Goal: Download file/media

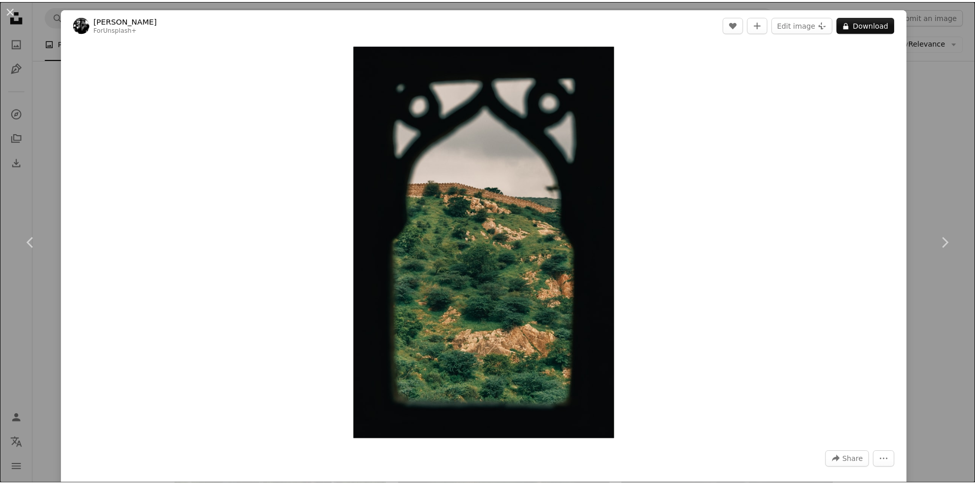
scroll to position [5768, 0]
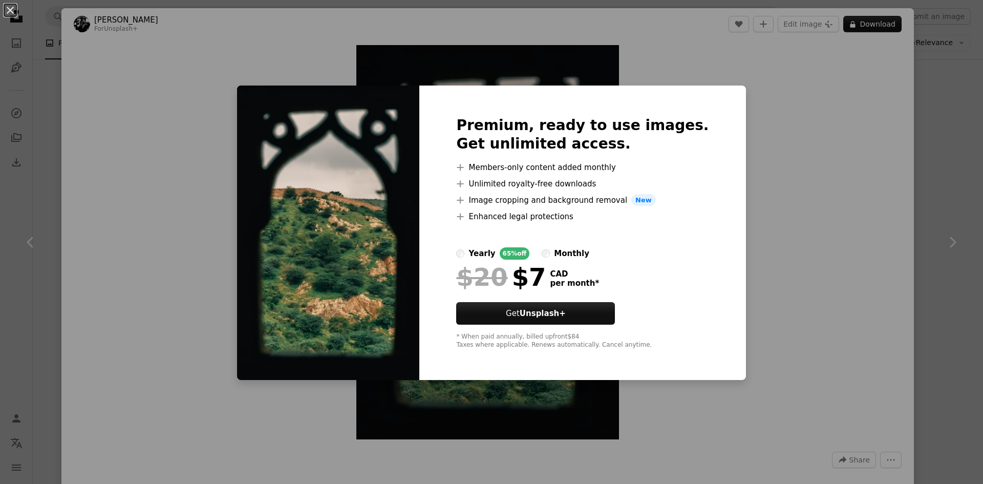
click at [938, 156] on div "An X shape Premium, ready to use images. Get unlimited access. A plus sign Memb…" at bounding box center [491, 242] width 983 height 484
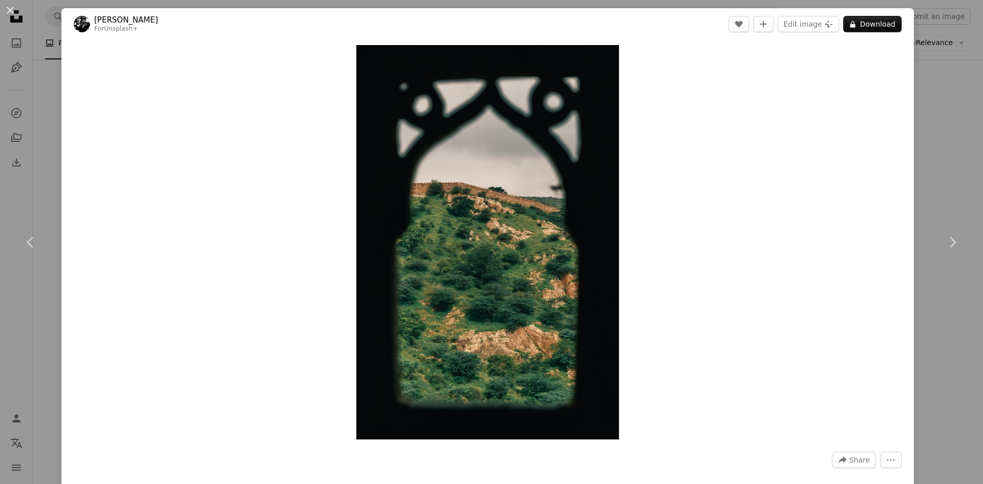
click at [941, 103] on div "An X shape Chevron left Chevron right George Dagerotip For Unsplash+ A heart A …" at bounding box center [491, 242] width 983 height 484
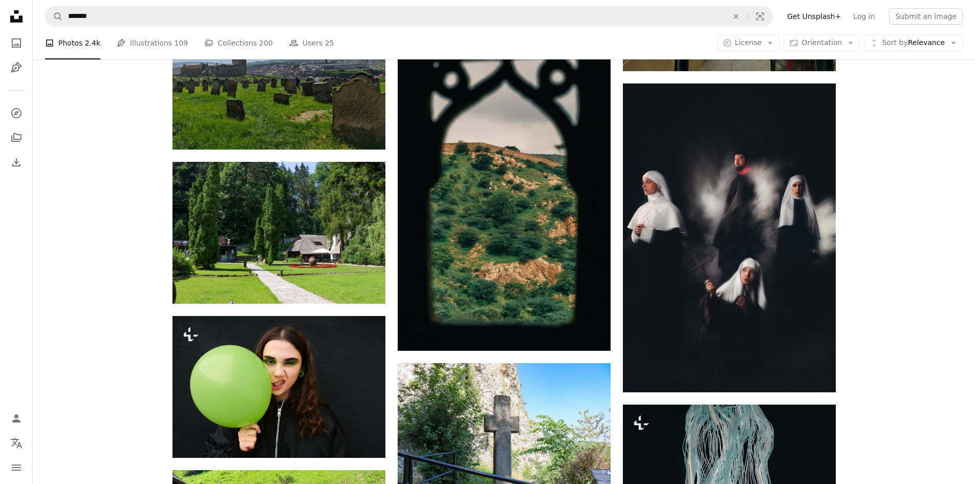
scroll to position [5939, 0]
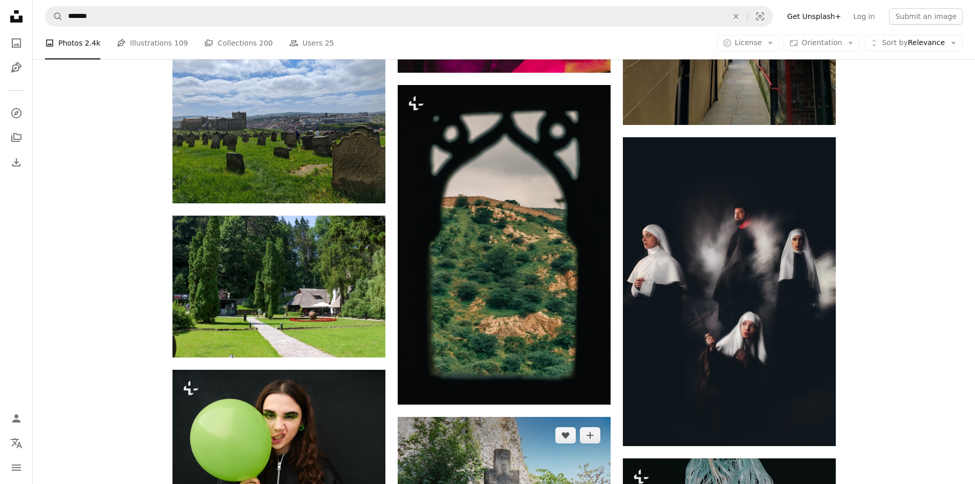
click at [551, 417] on img at bounding box center [504, 488] width 213 height 142
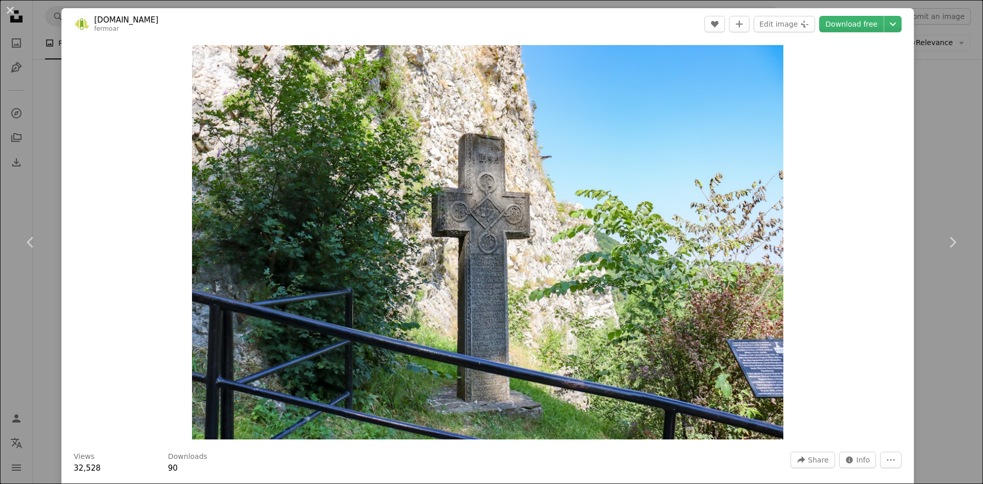
click at [931, 111] on div "An X shape Chevron left Chevron right Fermoar.ro fermoar A heart A plus sign Ed…" at bounding box center [491, 242] width 983 height 484
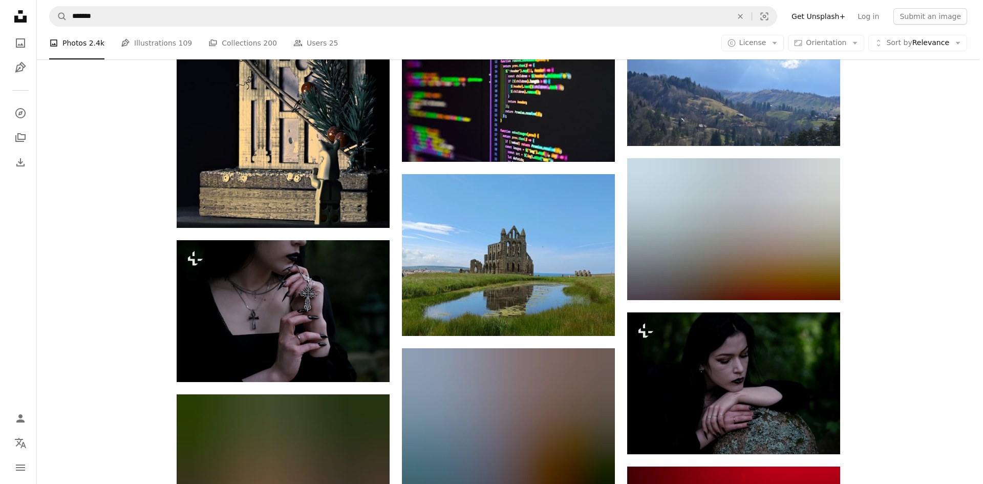
scroll to position [8499, 0]
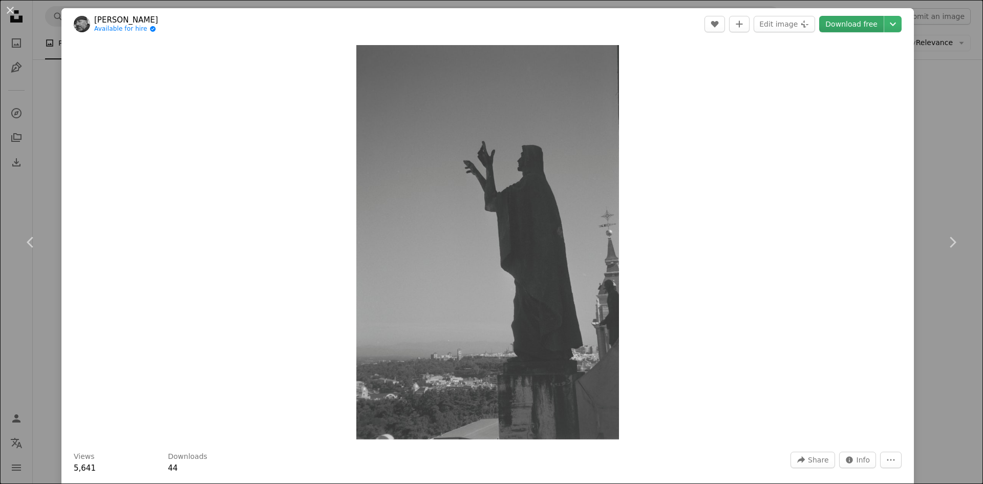
click at [832, 27] on link "Download free" at bounding box center [851, 24] width 64 height 16
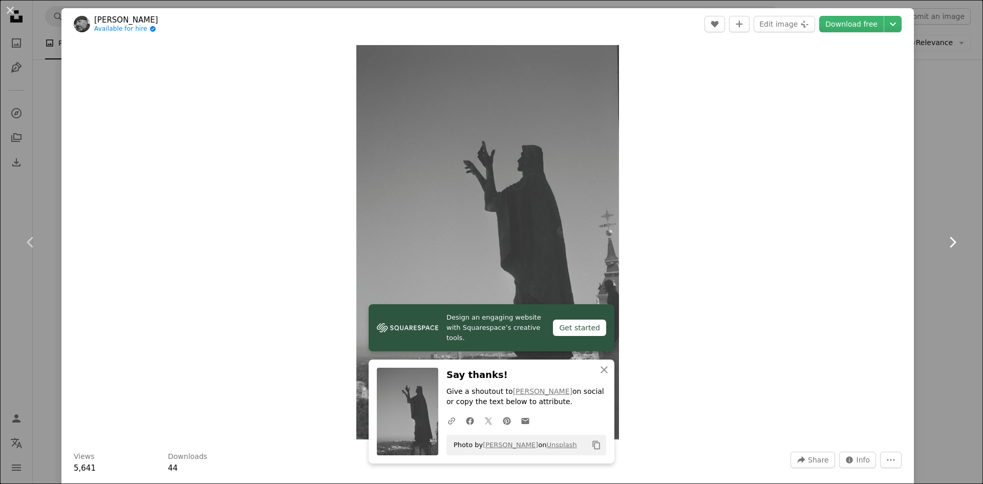
click at [931, 243] on link "Chevron right" at bounding box center [951, 242] width 61 height 98
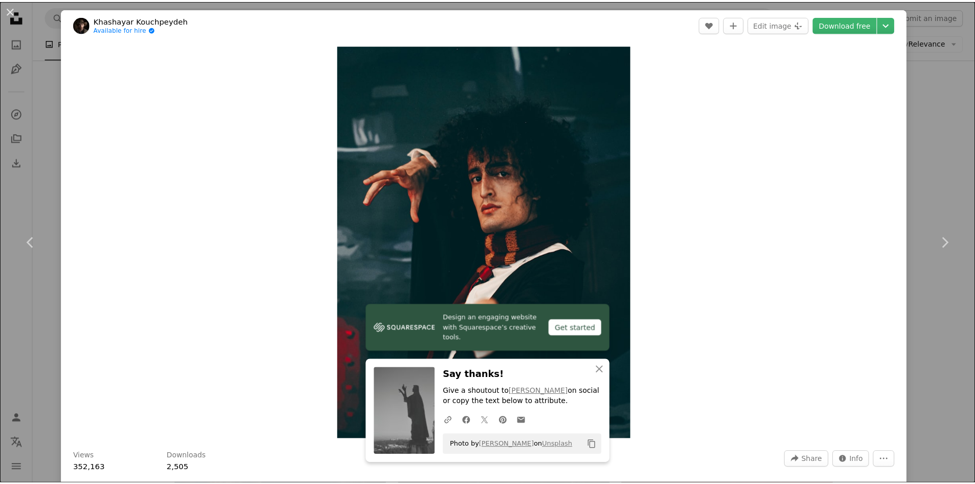
scroll to position [85, 0]
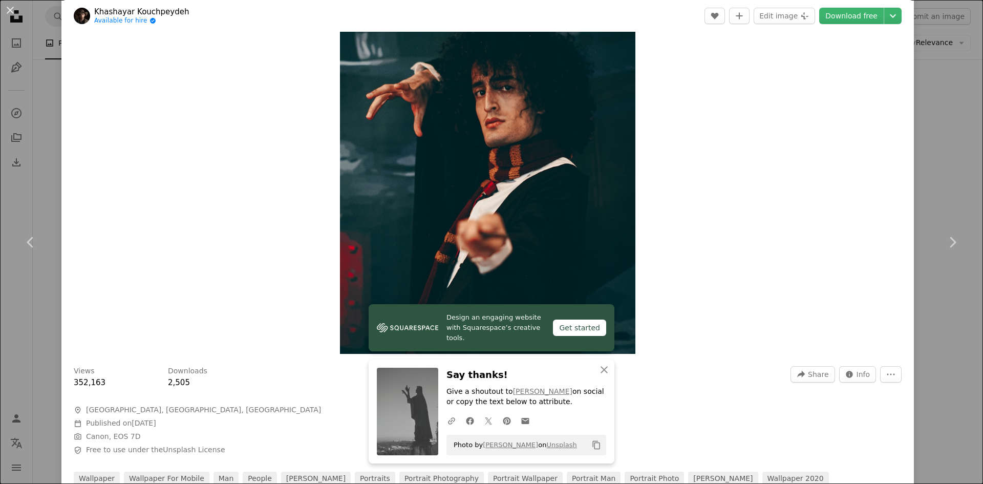
click at [956, 364] on div "An X shape Chevron left Chevron right Khashayar Kouchpeydeh Available for hire …" at bounding box center [491, 242] width 983 height 484
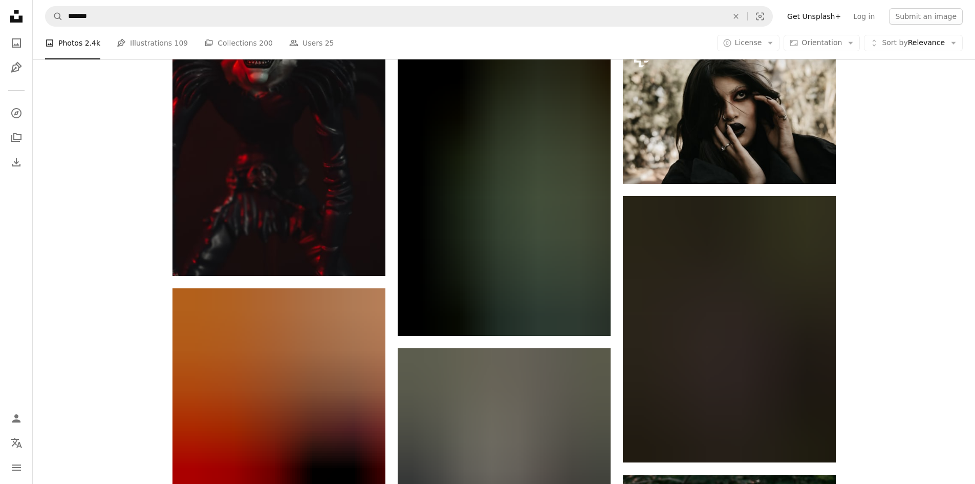
scroll to position [11143, 0]
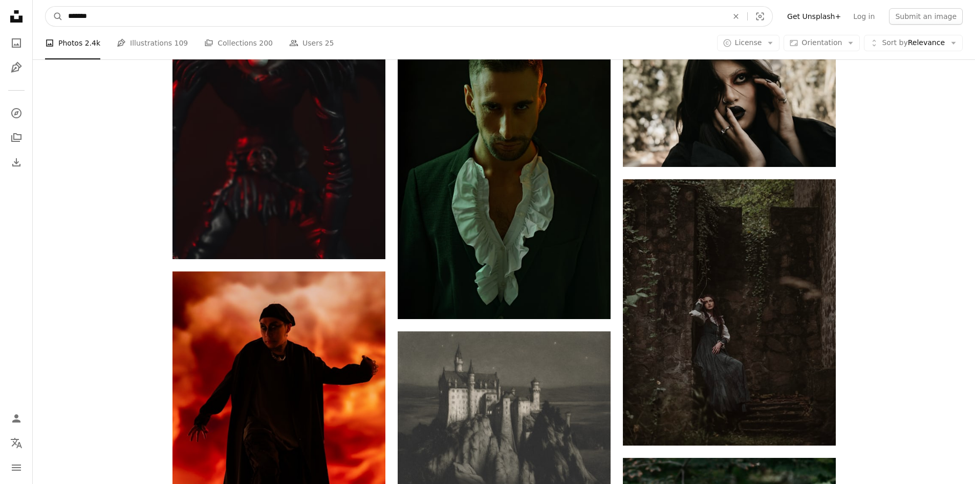
click at [206, 23] on input "*******" at bounding box center [394, 16] width 662 height 19
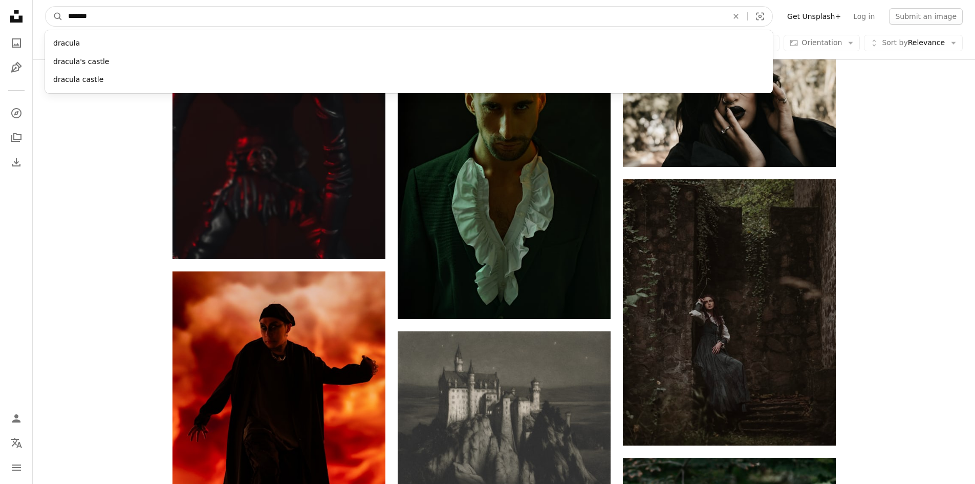
drag, startPoint x: 134, startPoint y: 25, endPoint x: 15, endPoint y: 16, distance: 119.1
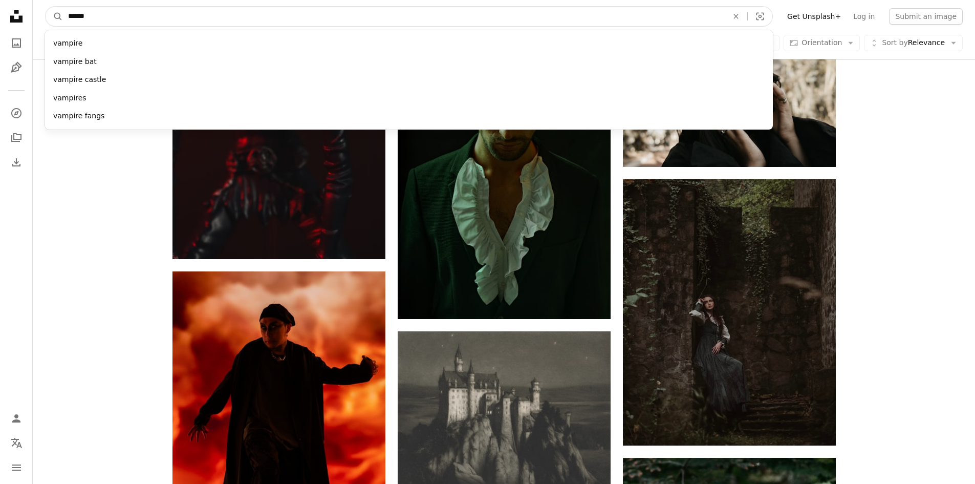
type input "*******"
click button "A magnifying glass" at bounding box center [54, 16] width 17 height 19
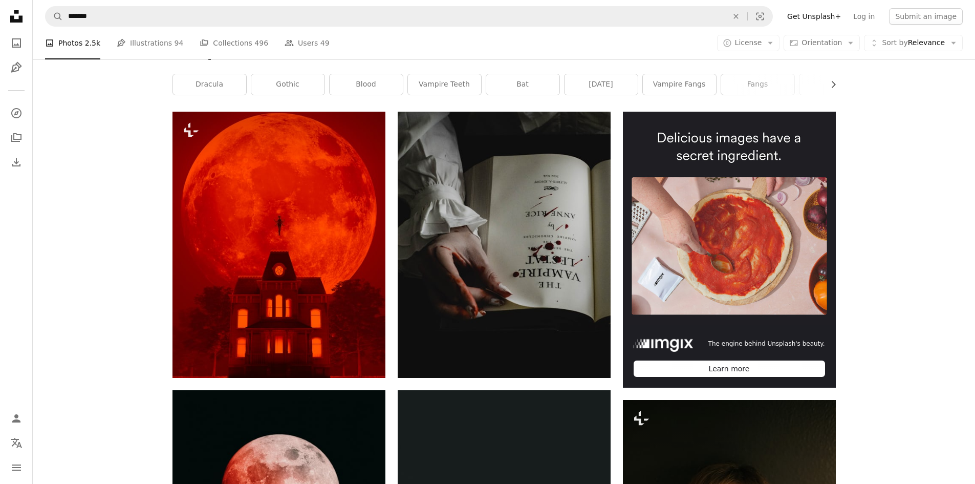
scroll to position [341, 0]
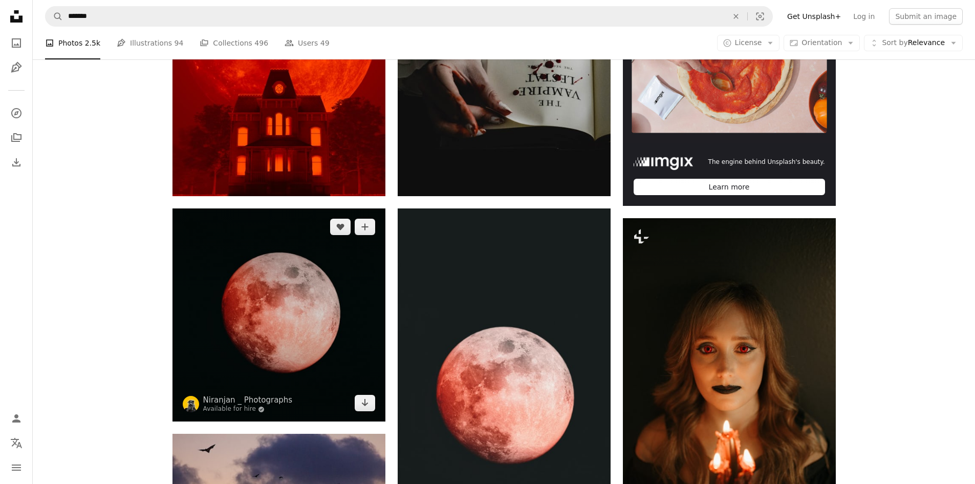
click at [320, 210] on img at bounding box center [278, 314] width 213 height 213
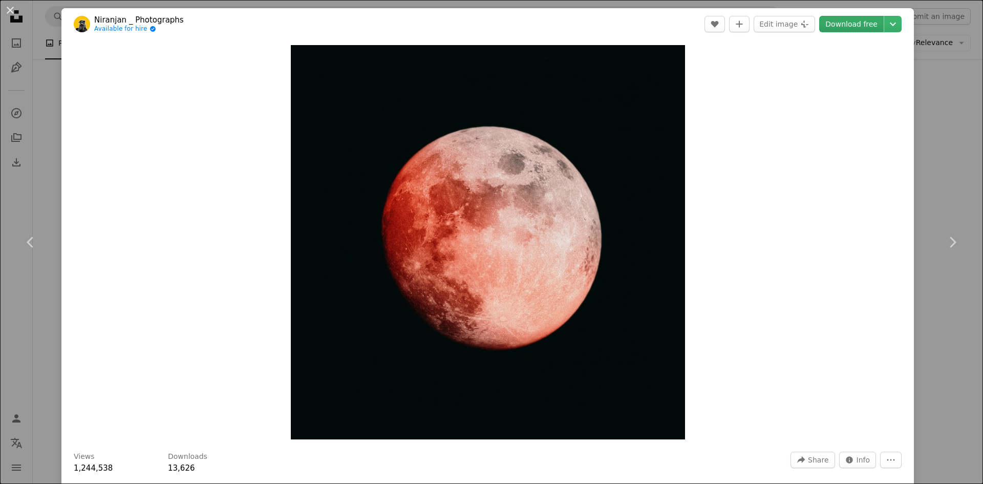
click at [843, 29] on link "Download free" at bounding box center [851, 24] width 64 height 16
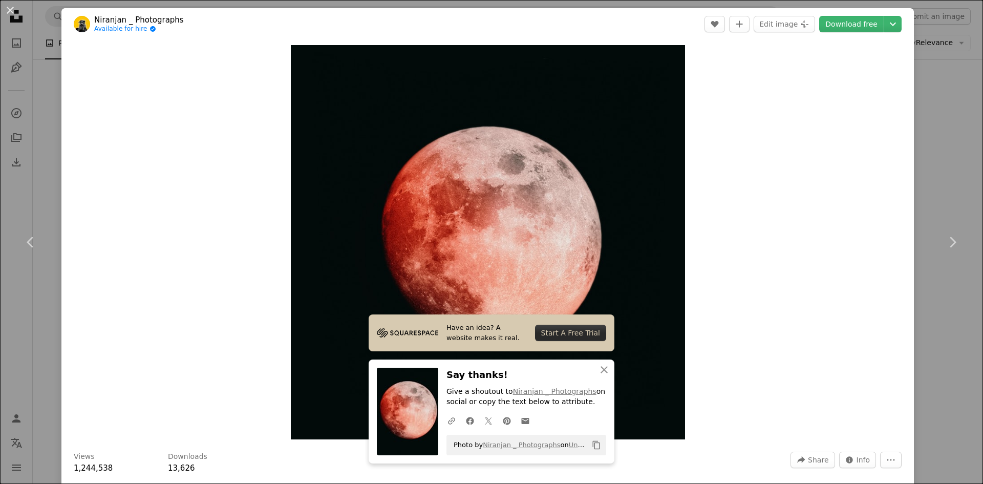
click at [962, 165] on div "An X shape Chevron left Chevron right Niranjan _ Photographs Available for hire…" at bounding box center [491, 242] width 983 height 484
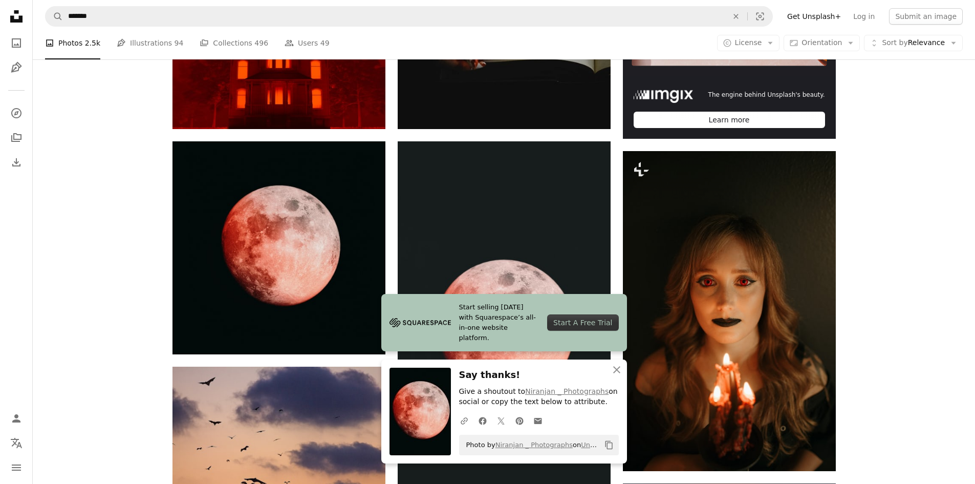
scroll to position [512, 0]
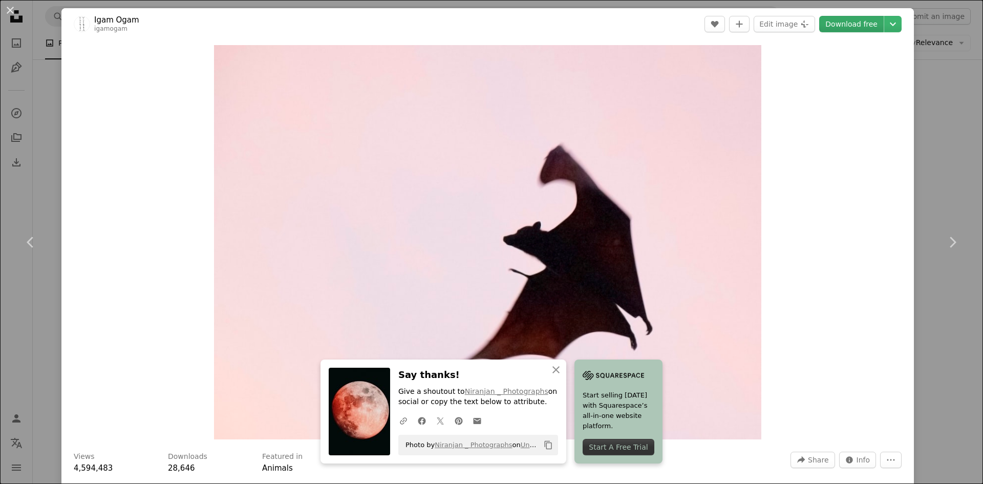
click at [835, 28] on link "Download free" at bounding box center [851, 24] width 64 height 16
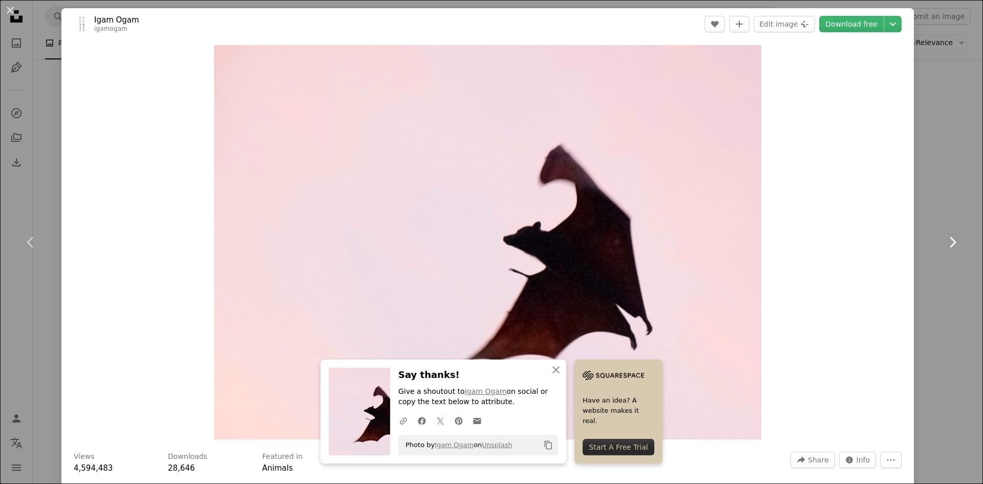
click at [948, 203] on link "Chevron right" at bounding box center [951, 242] width 61 height 98
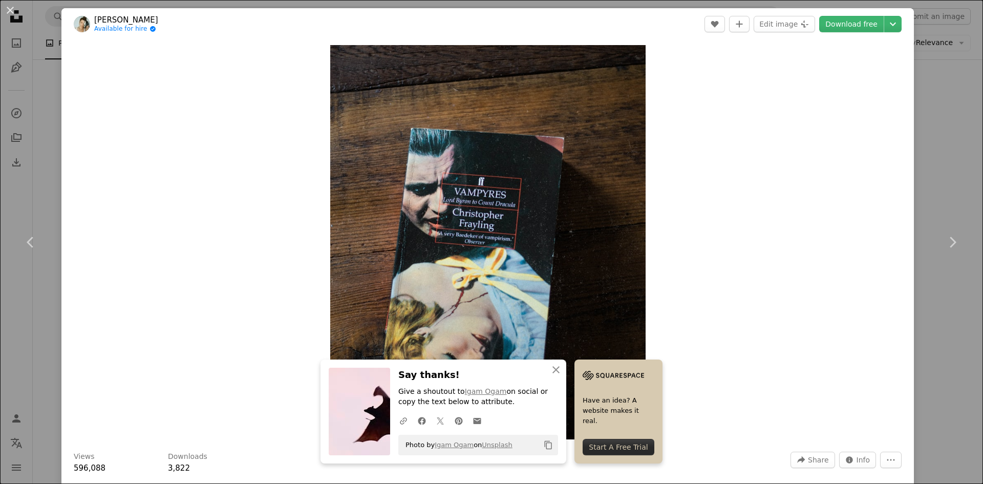
click at [937, 348] on div "An X shape Chevron left Chevron right Loren Cutler Available for hire A checkma…" at bounding box center [491, 242] width 983 height 484
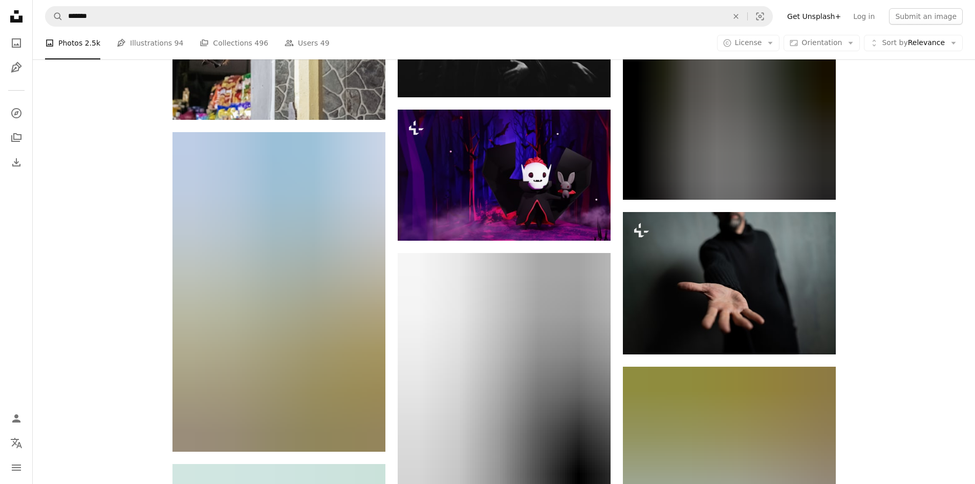
scroll to position [8189, 0]
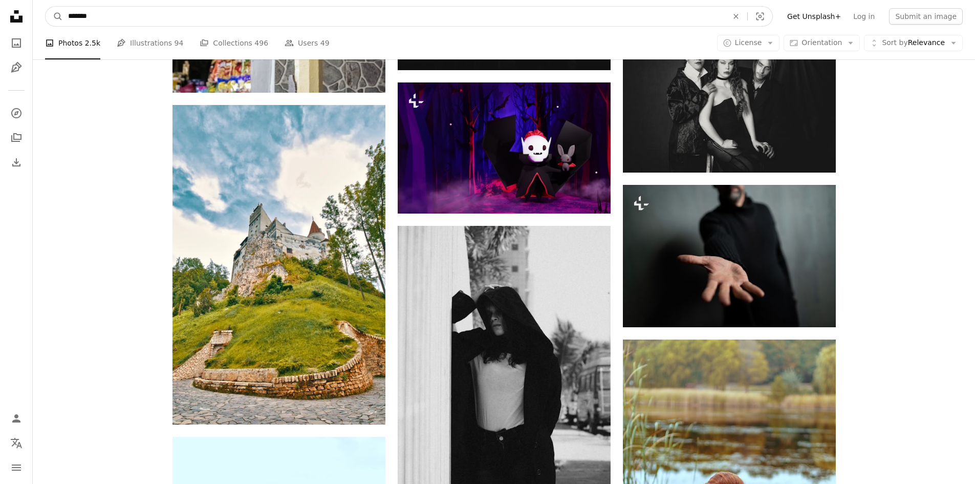
drag, startPoint x: 95, startPoint y: 15, endPoint x: 0, endPoint y: 33, distance: 96.4
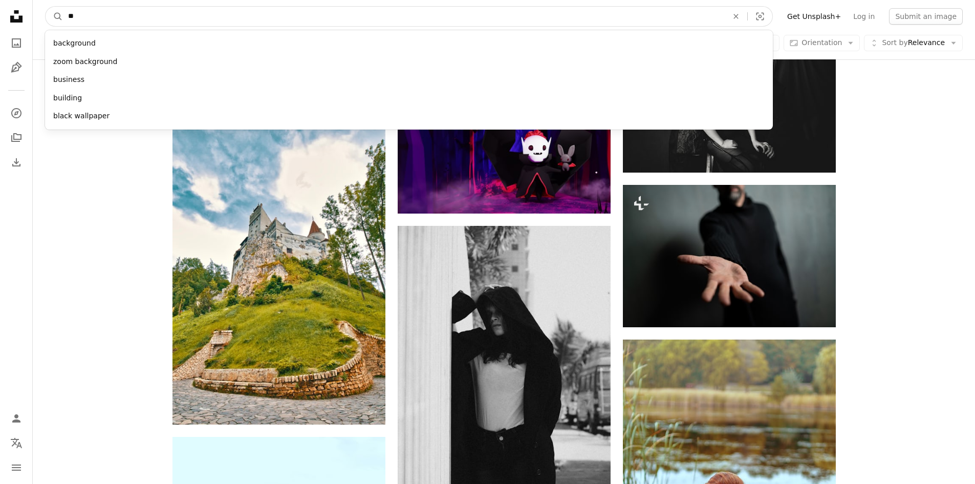
type input "***"
click button "A magnifying glass" at bounding box center [54, 16] width 17 height 19
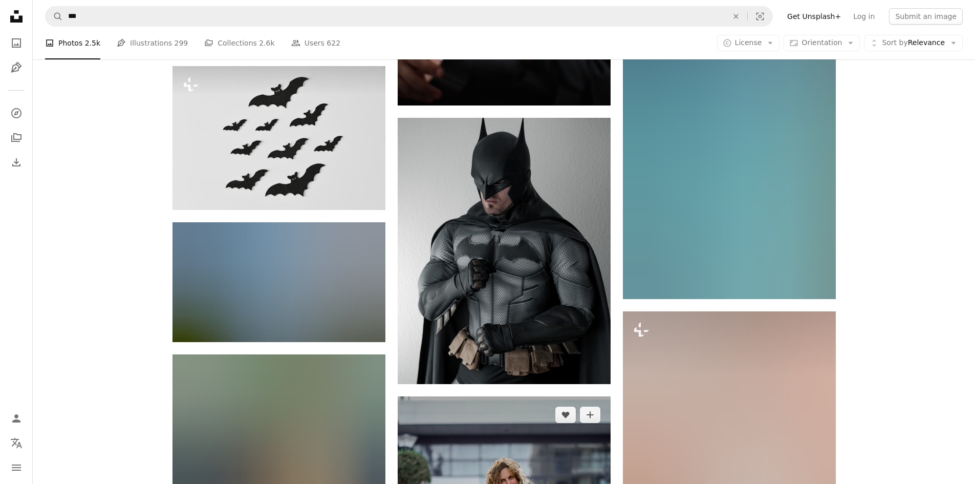
scroll to position [9201, 0]
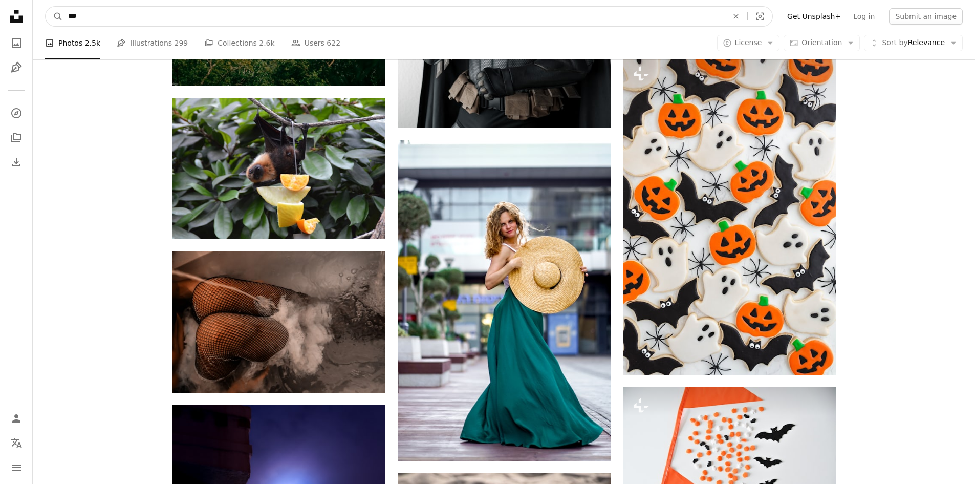
drag, startPoint x: 202, startPoint y: 16, endPoint x: 0, endPoint y: 38, distance: 203.4
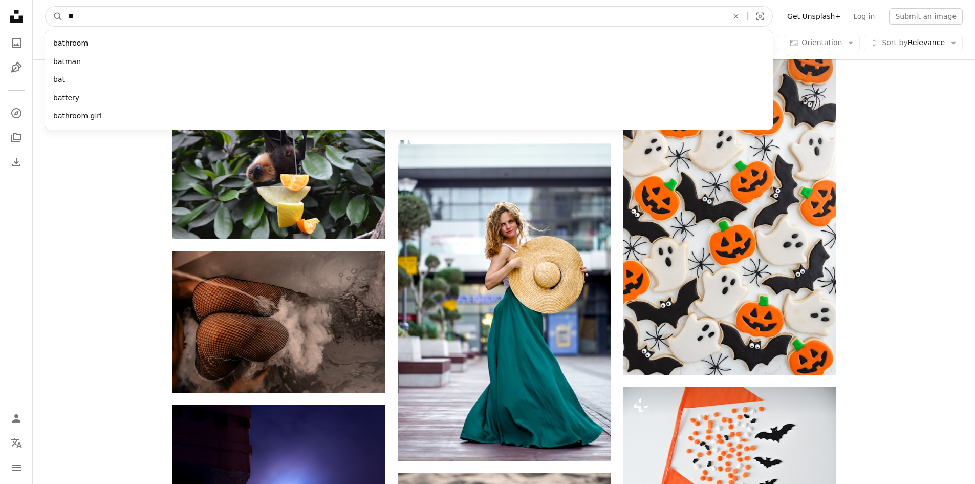
type input "***"
click button "A magnifying glass" at bounding box center [54, 16] width 17 height 19
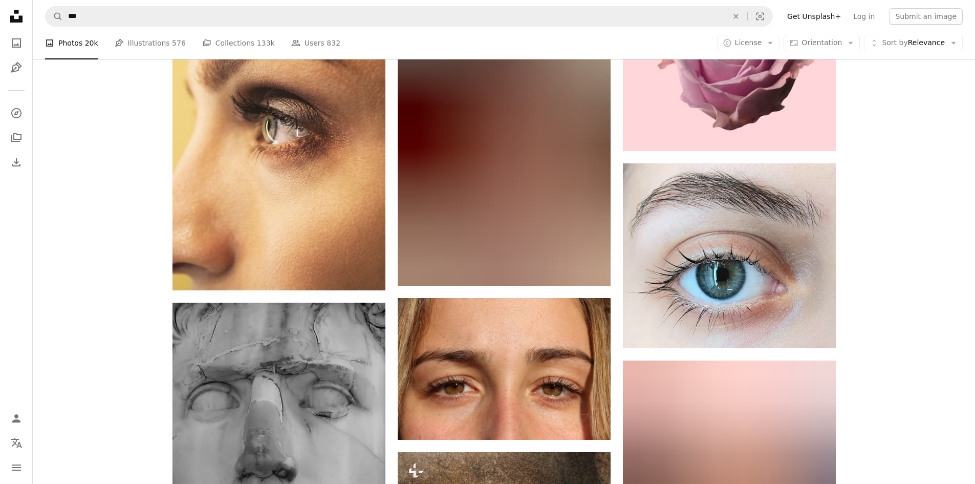
scroll to position [11005, 0]
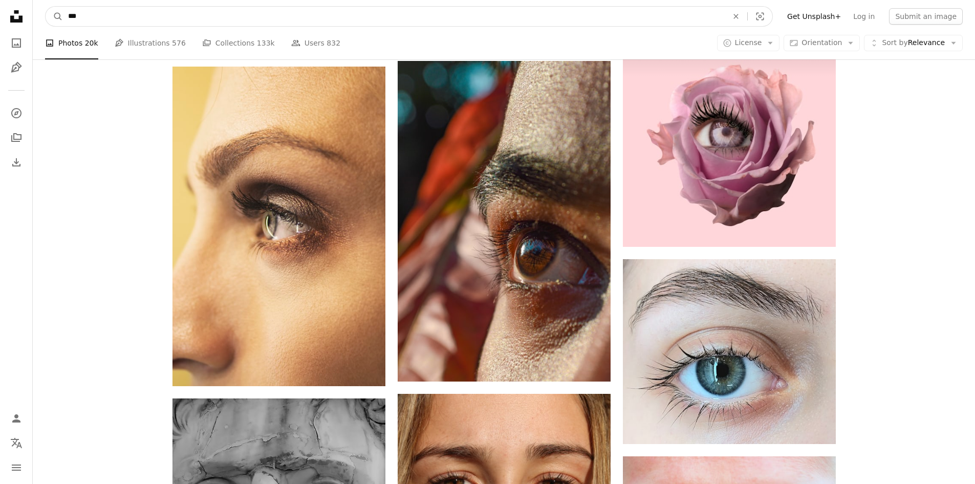
drag, startPoint x: 115, startPoint y: 18, endPoint x: 0, endPoint y: 27, distance: 115.5
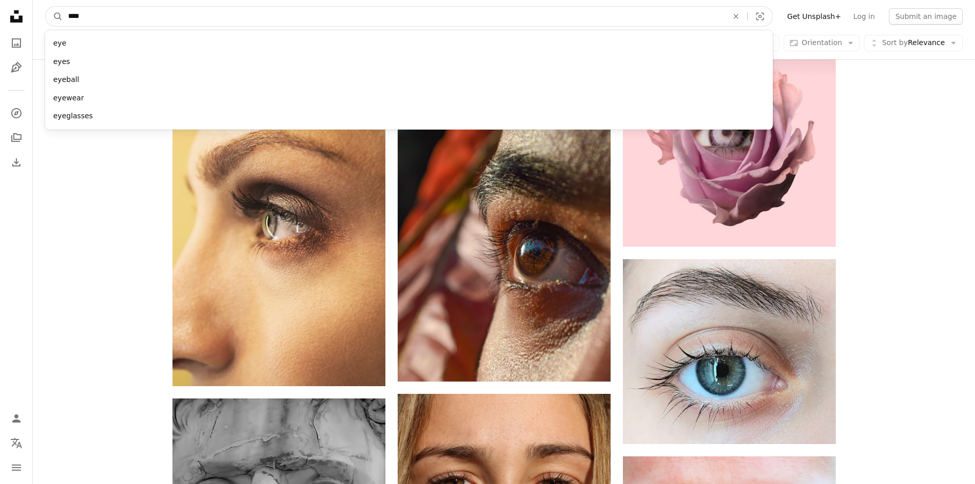
type input "*****"
click button "A magnifying glass" at bounding box center [54, 16] width 17 height 19
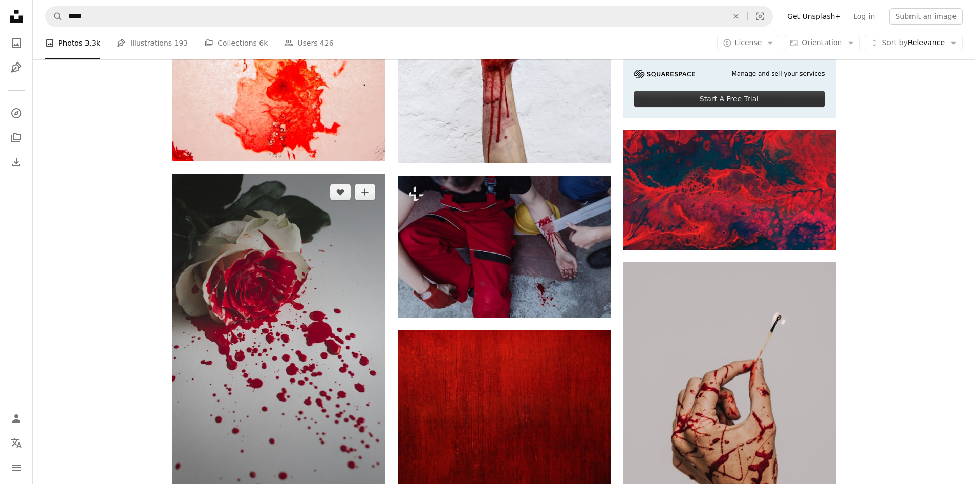
scroll to position [426, 0]
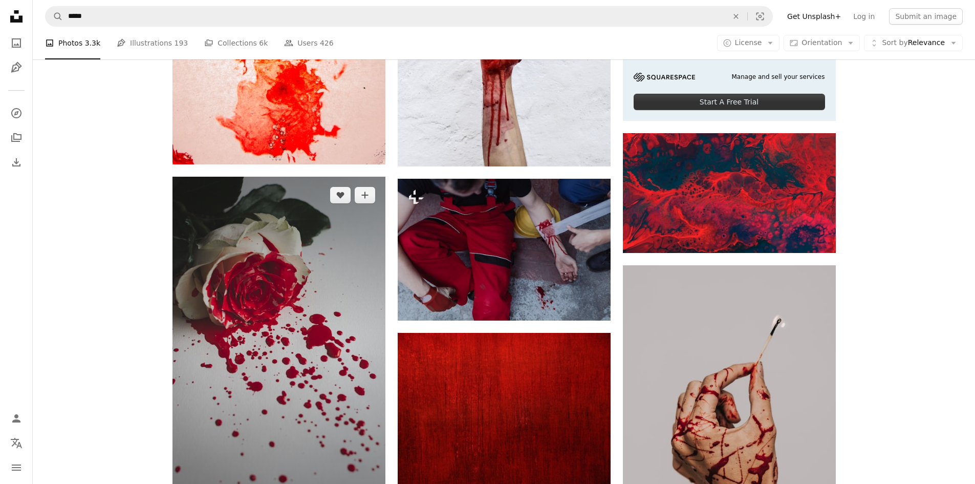
click at [265, 265] on img at bounding box center [278, 345] width 213 height 337
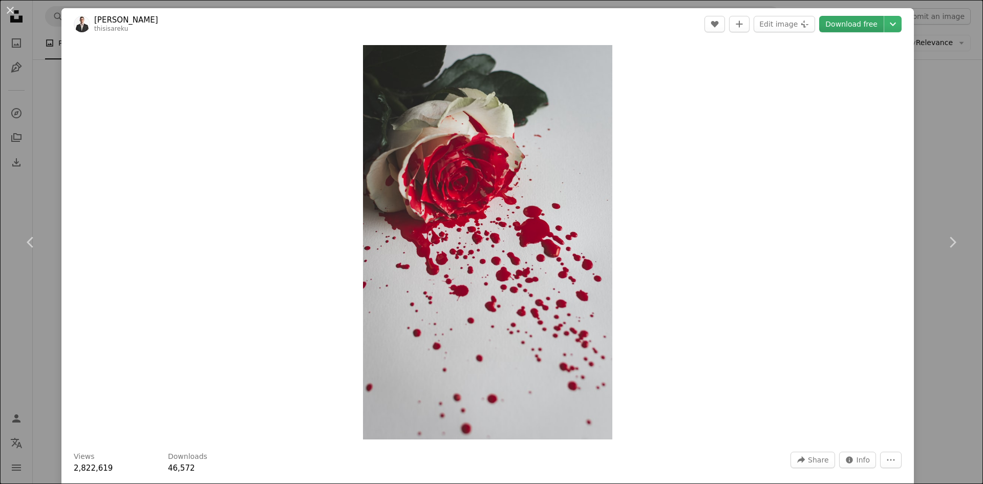
click at [866, 26] on link "Download free" at bounding box center [851, 24] width 64 height 16
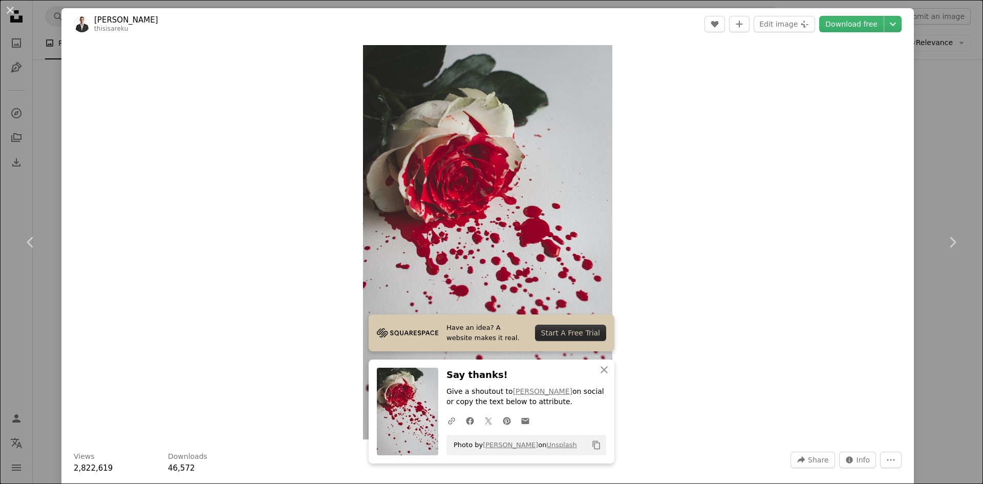
drag, startPoint x: 927, startPoint y: 47, endPoint x: 927, endPoint y: 59, distance: 11.8
click at [927, 49] on div "An X shape Chevron left Chevron right Alexandre Boucey thisisareku A heart A pl…" at bounding box center [491, 242] width 983 height 484
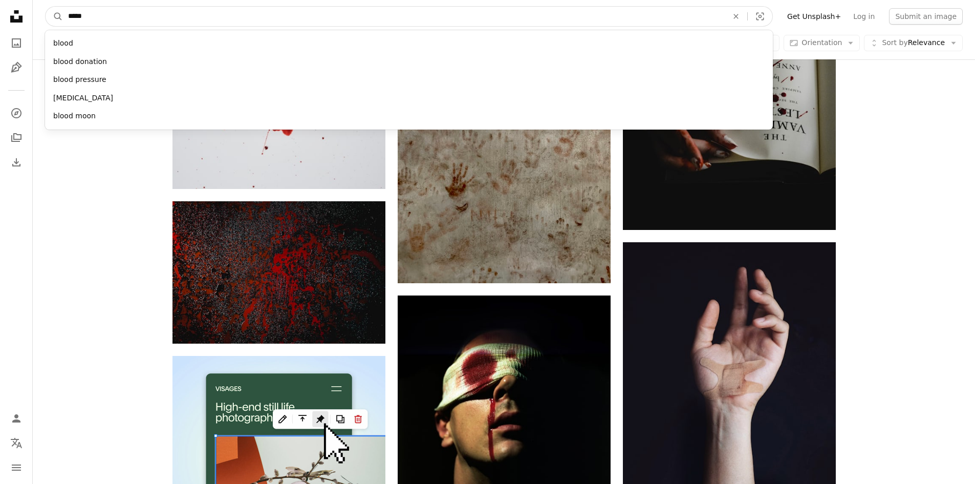
scroll to position [1824, 0]
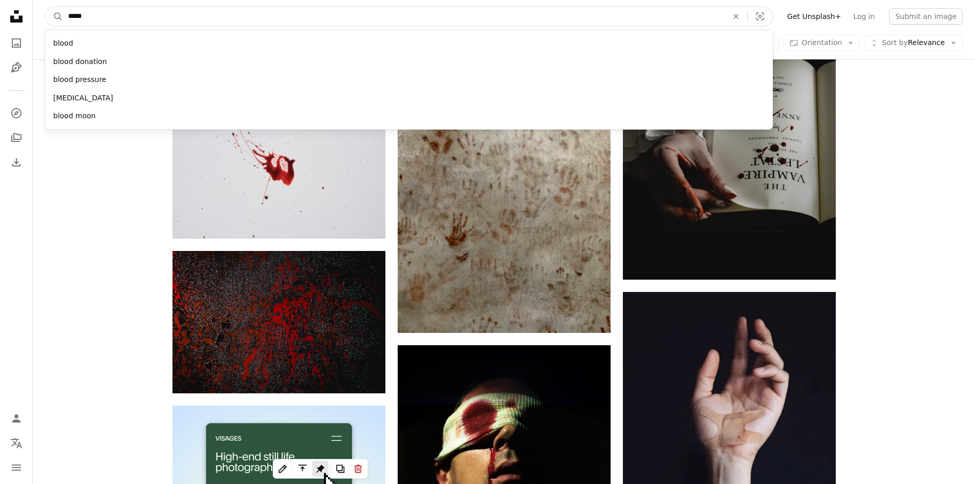
drag, startPoint x: 284, startPoint y: 16, endPoint x: 0, endPoint y: 5, distance: 283.8
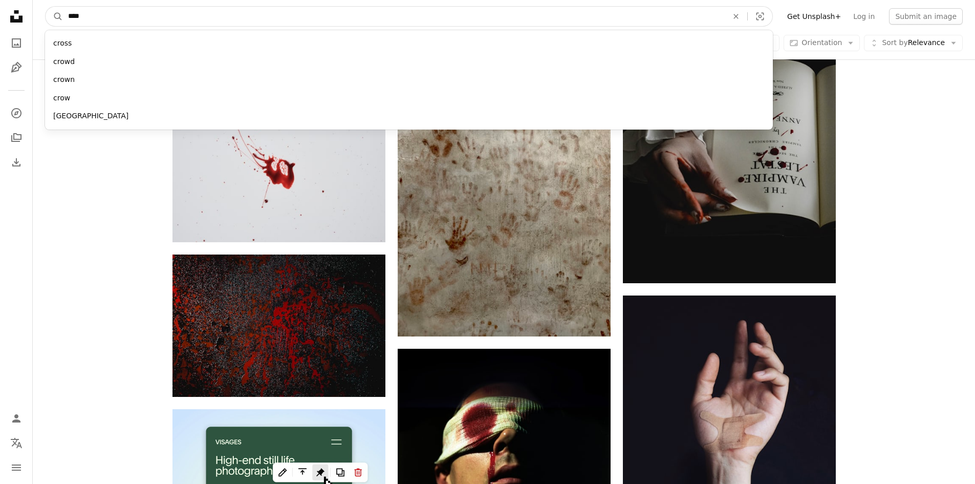
type input "*****"
click button "A magnifying glass" at bounding box center [54, 16] width 17 height 19
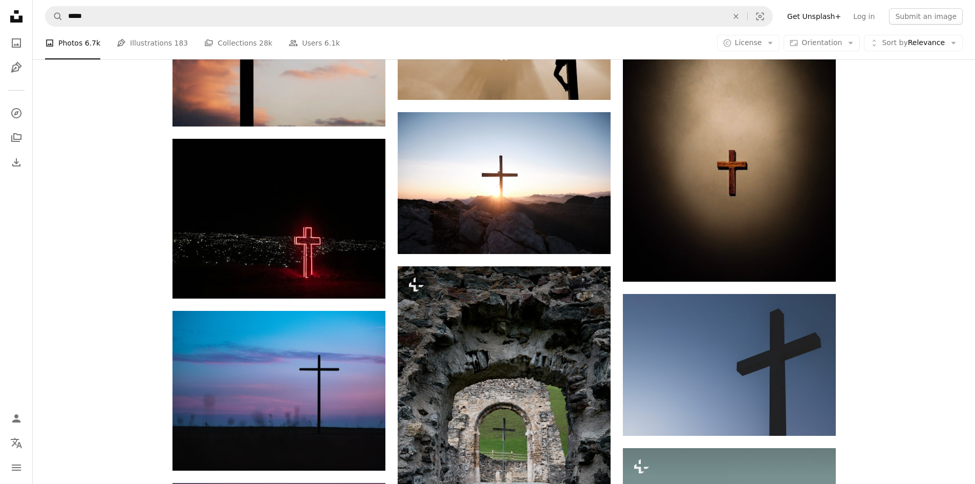
scroll to position [768, 0]
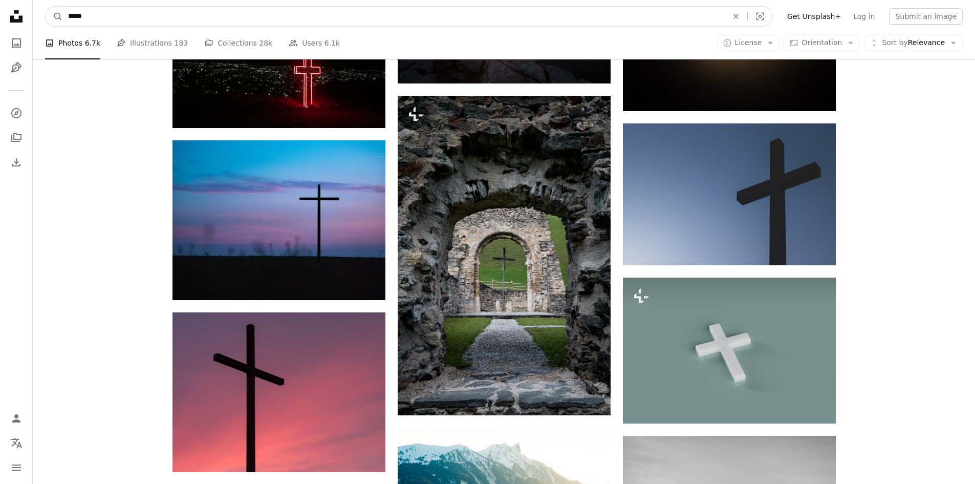
drag, startPoint x: 136, startPoint y: 22, endPoint x: 0, endPoint y: 17, distance: 135.7
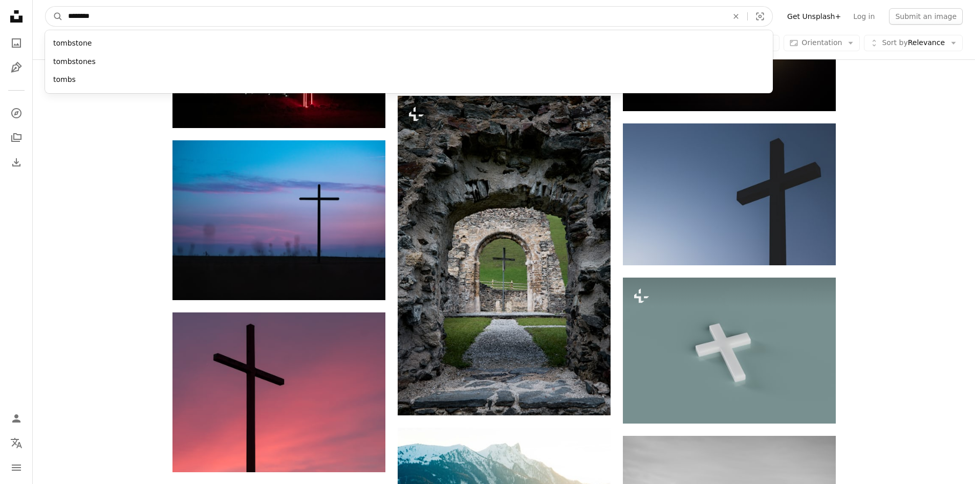
type input "*********"
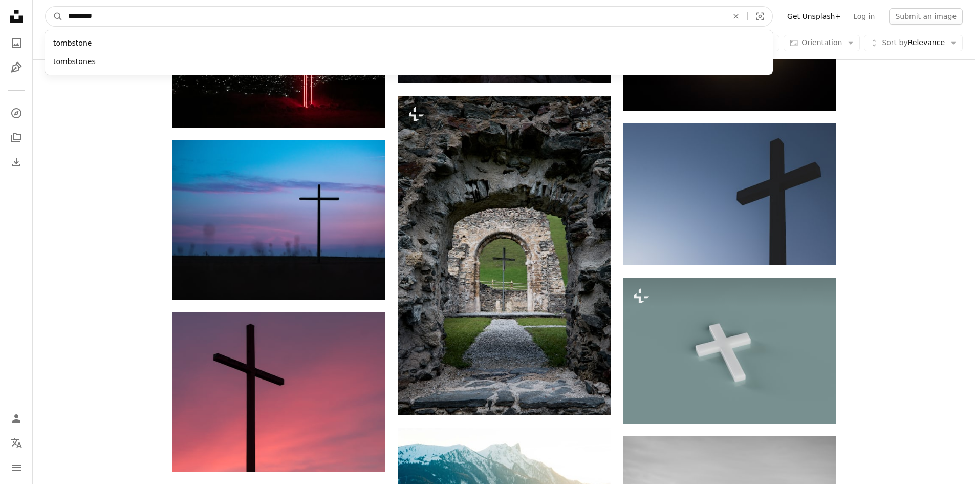
click button "A magnifying glass" at bounding box center [54, 16] width 17 height 19
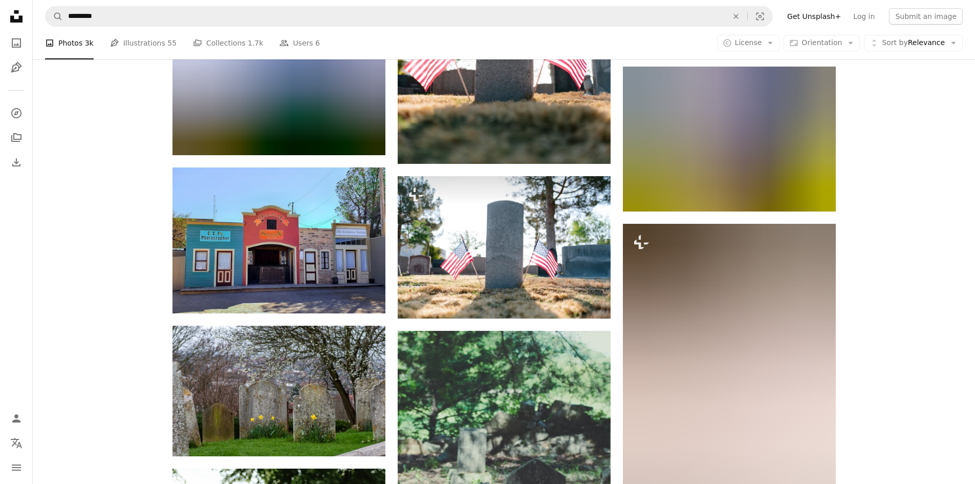
scroll to position [5886, 0]
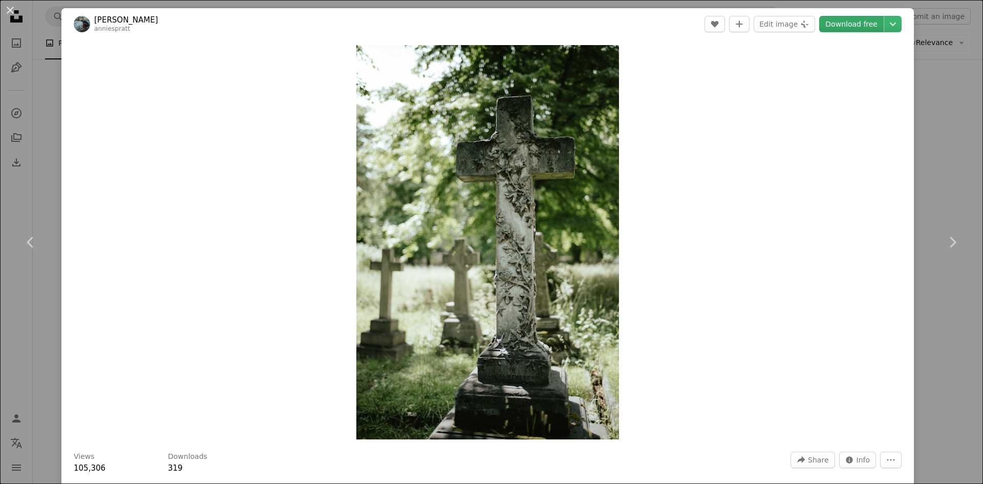
click at [851, 18] on link "Download free" at bounding box center [851, 24] width 64 height 16
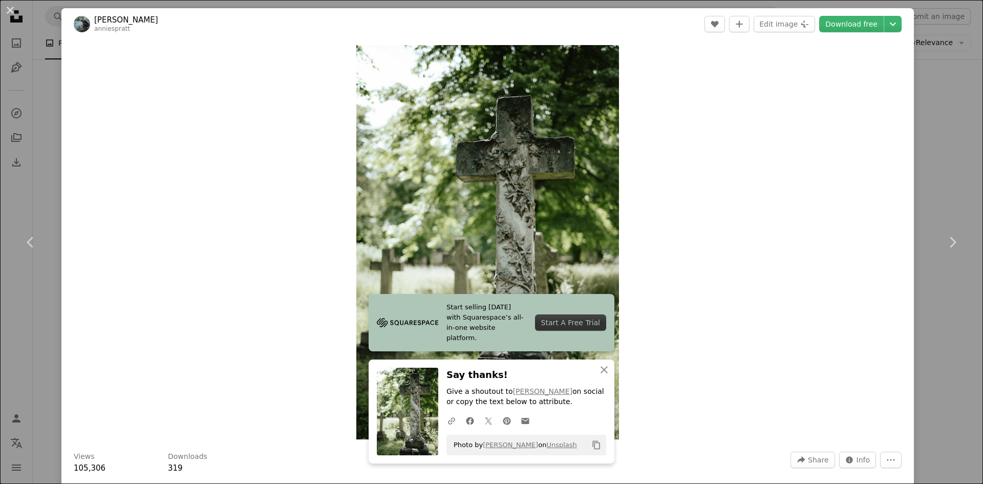
click at [951, 164] on div "An X shape Chevron left Chevron right Annie Spratt anniespratt A heart A plus s…" at bounding box center [491, 242] width 983 height 484
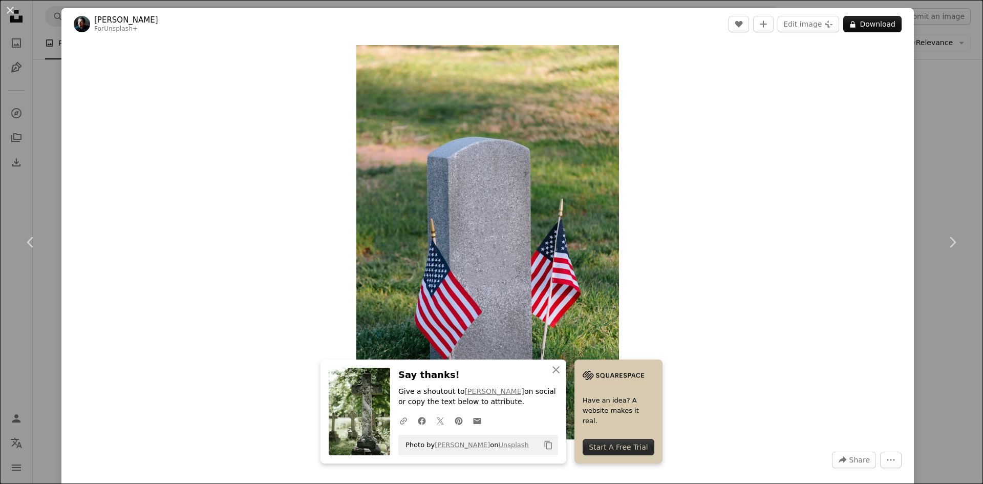
click at [932, 37] on div "An X shape Chevron left Chevron right Wesley Tingey For Unsplash+ A heart A plu…" at bounding box center [491, 242] width 983 height 484
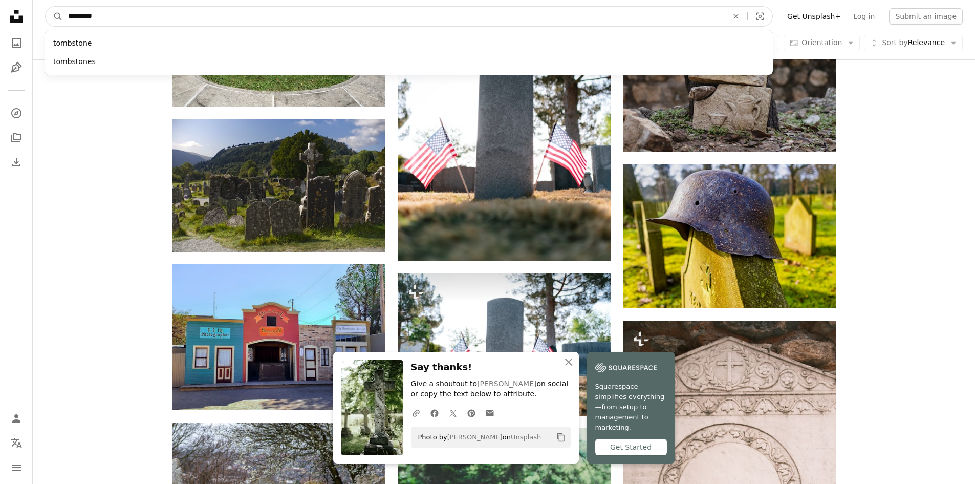
drag, startPoint x: 435, startPoint y: 23, endPoint x: 3, endPoint y: 198, distance: 466.1
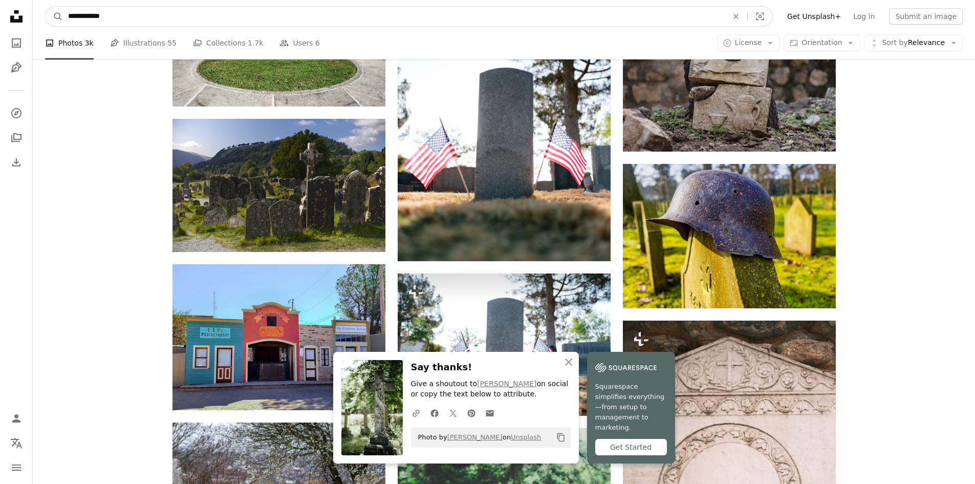
type input "**********"
click button "A magnifying glass" at bounding box center [54, 16] width 17 height 19
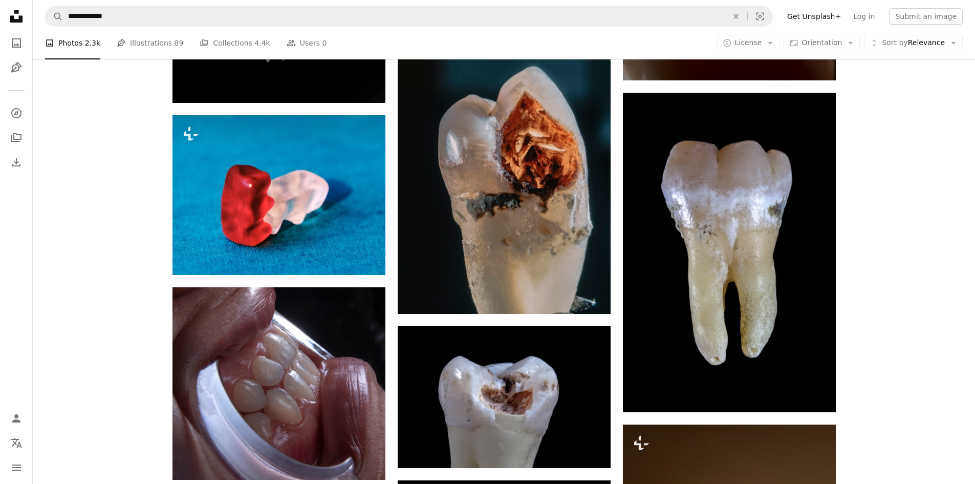
scroll to position [2389, 0]
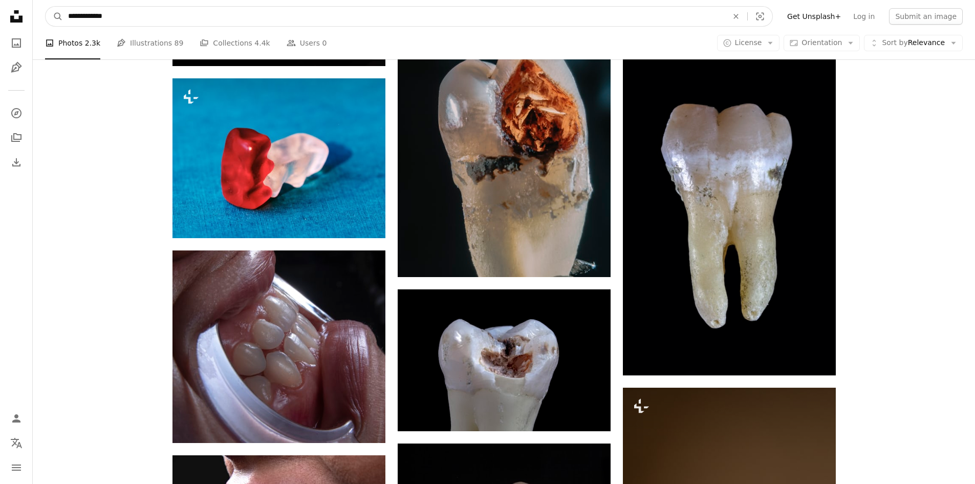
drag, startPoint x: 253, startPoint y: 24, endPoint x: 96, endPoint y: 28, distance: 157.7
click at [96, 28] on nav "**********" at bounding box center [504, 16] width 942 height 33
type input "**********"
click button "A magnifying glass" at bounding box center [54, 16] width 17 height 19
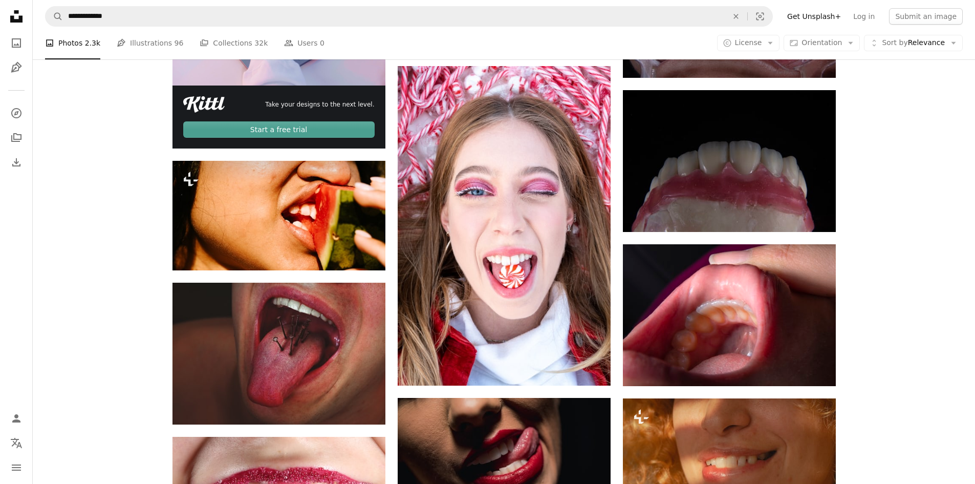
scroll to position [2218, 0]
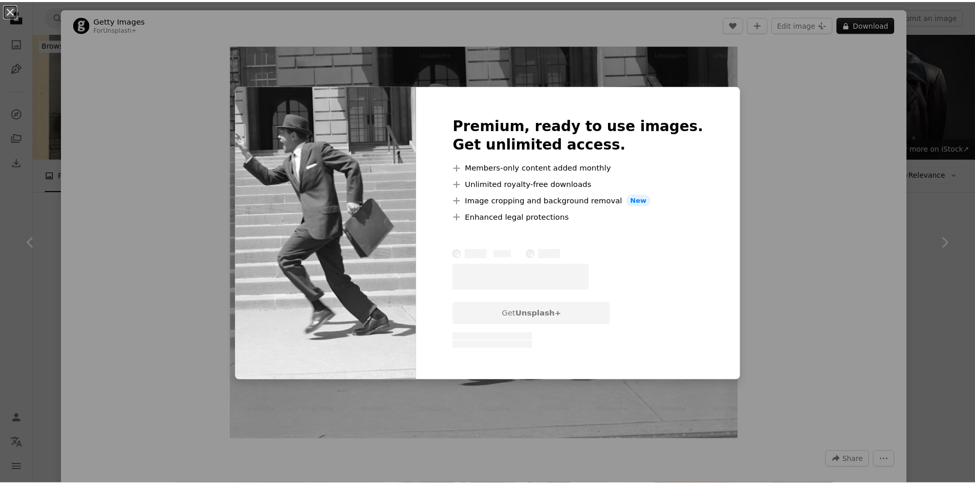
scroll to position [4009, 0]
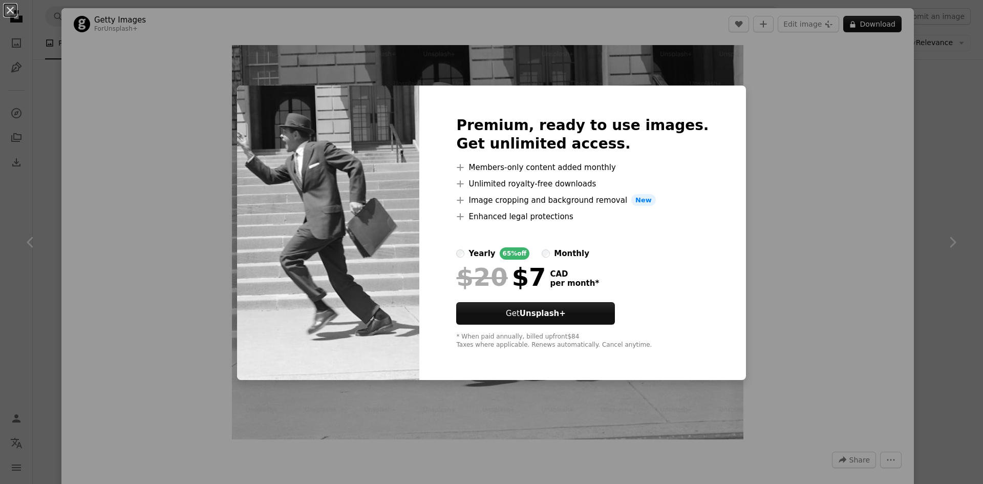
click at [870, 204] on div "An X shape Premium, ready to use images. Get unlimited access. A plus sign Memb…" at bounding box center [491, 242] width 983 height 484
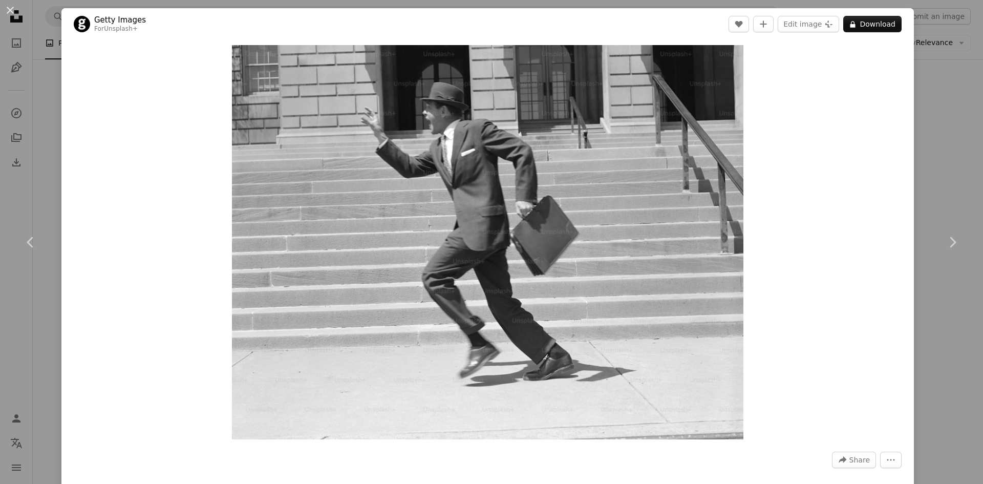
click at [47, 168] on div "An X shape Chevron left Chevron right Getty Images For Unsplash+ A heart A plus…" at bounding box center [491, 242] width 983 height 484
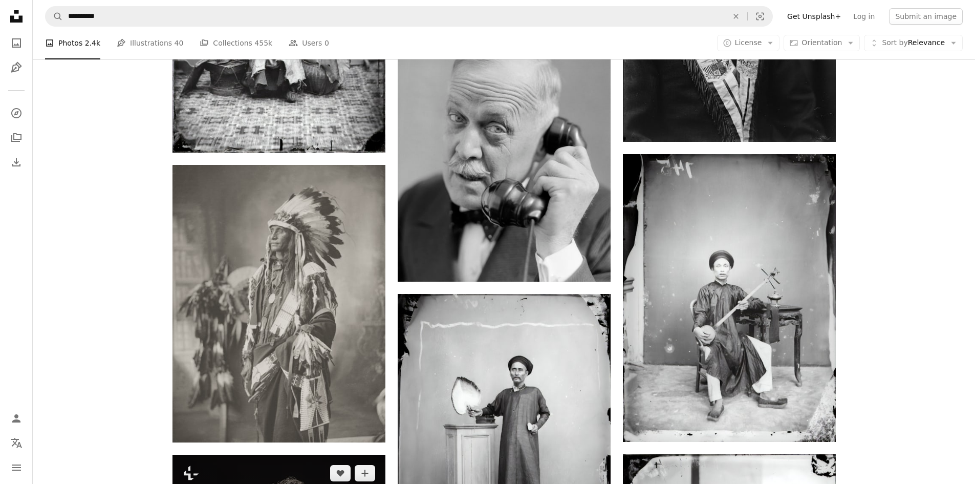
scroll to position [9981, 0]
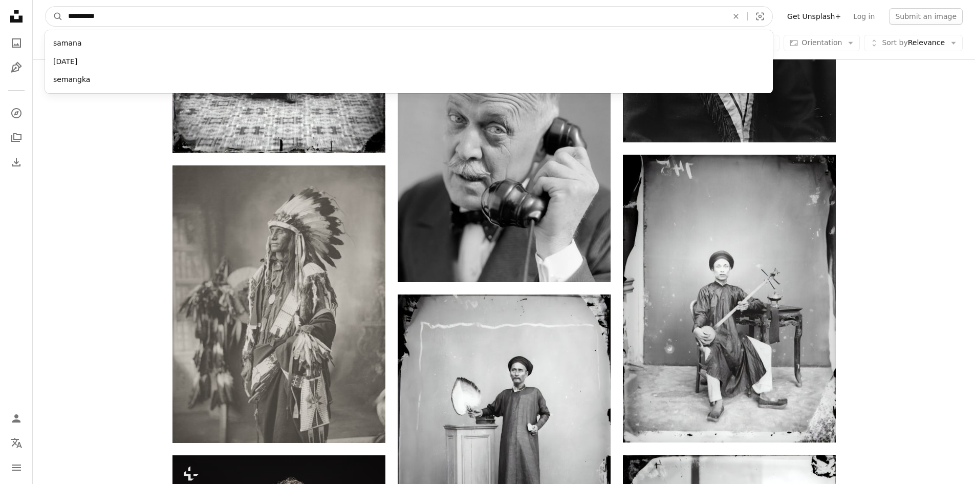
drag, startPoint x: 87, startPoint y: 15, endPoint x: 0, endPoint y: 10, distance: 86.7
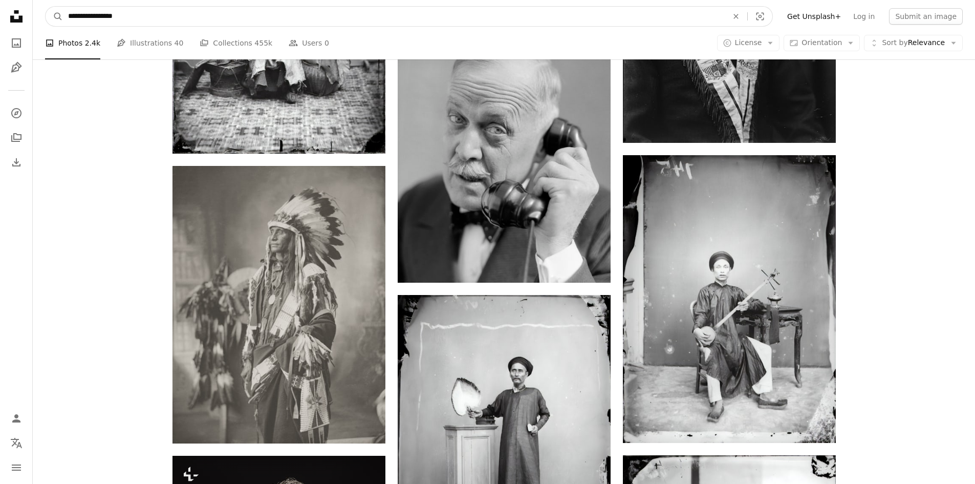
type input "**********"
click button "A magnifying glass" at bounding box center [54, 16] width 17 height 19
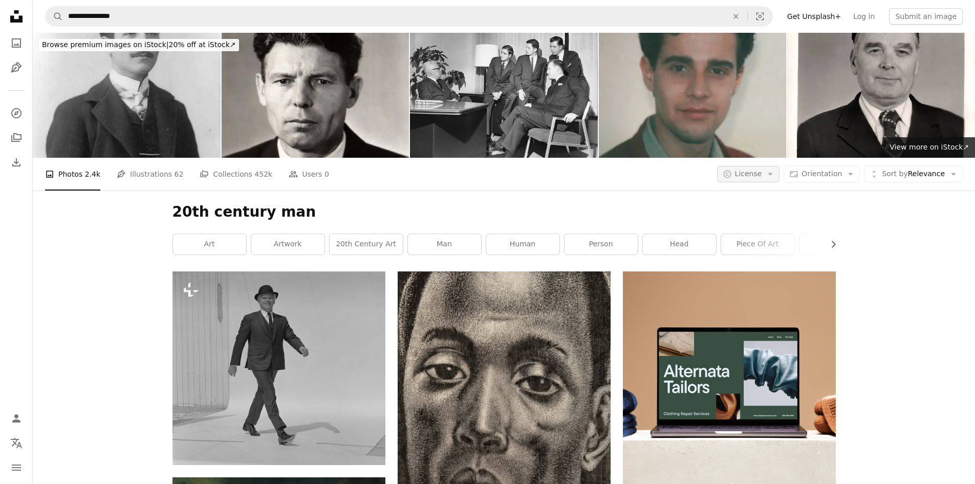
click at [773, 166] on button "A copyright icon © License Arrow down" at bounding box center [748, 174] width 63 height 16
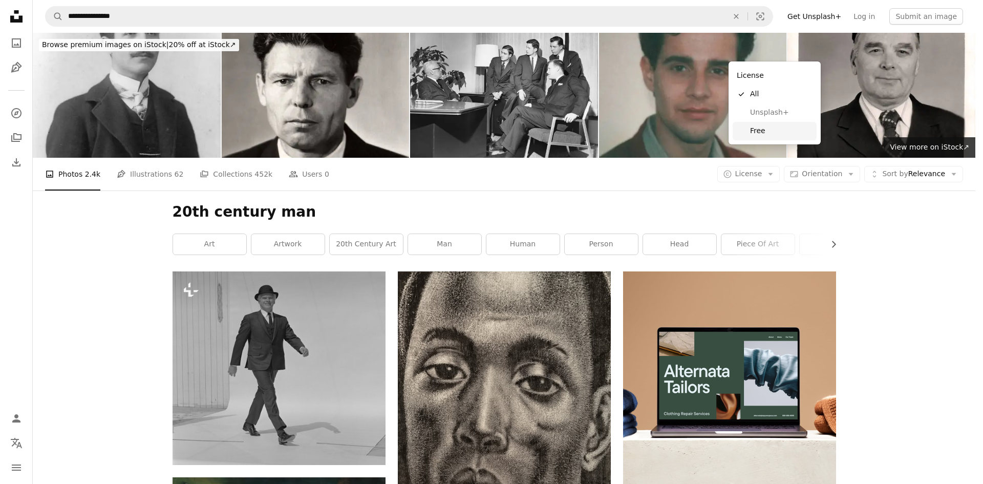
click at [761, 126] on span "Free" at bounding box center [781, 131] width 62 height 10
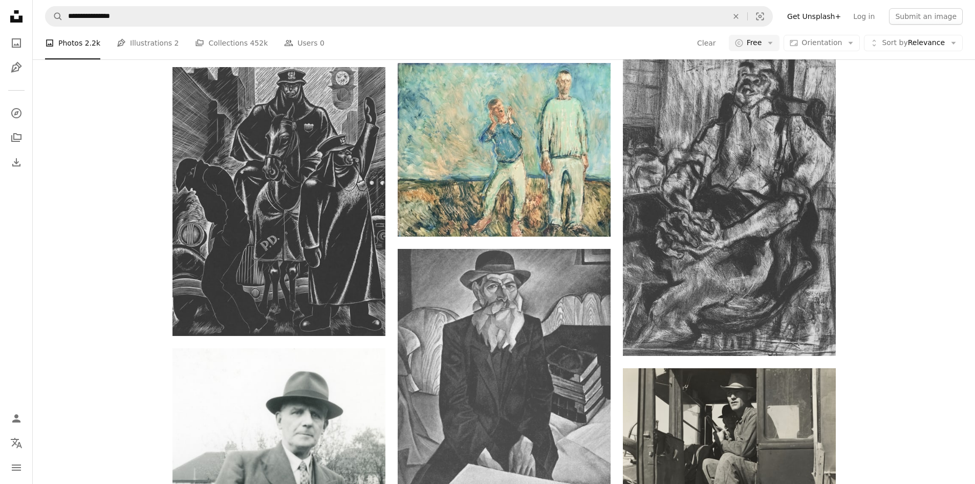
scroll to position [3157, 0]
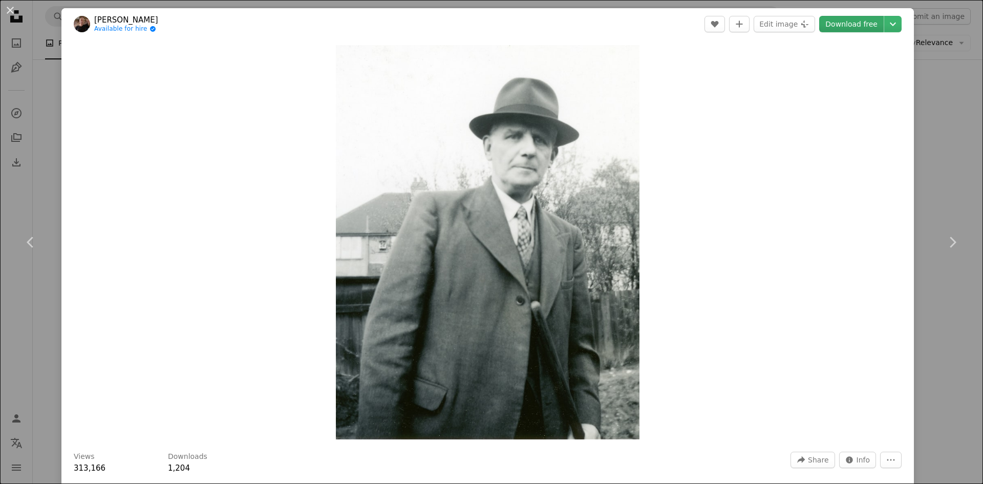
click at [839, 24] on link "Download free" at bounding box center [851, 24] width 64 height 16
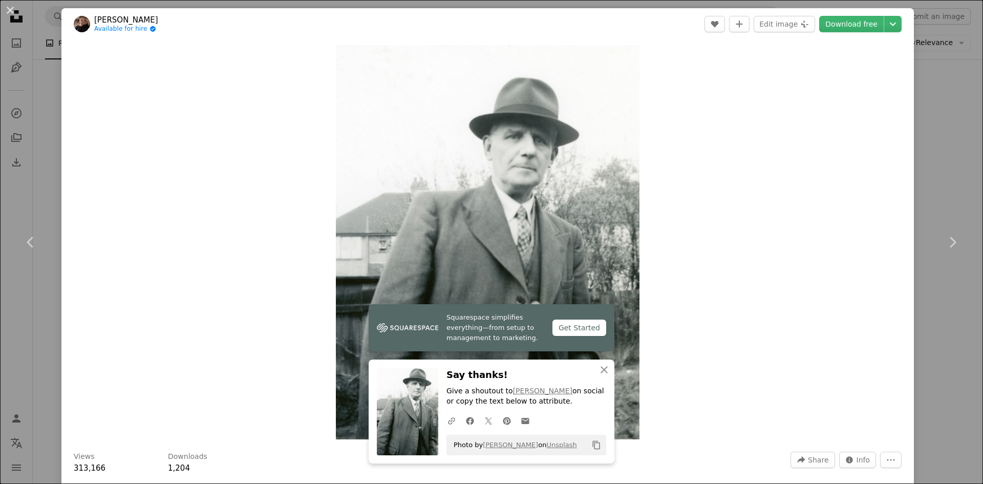
click at [931, 159] on div "An X shape Chevron left Chevron right [PERSON_NAME] Available for hire A checkm…" at bounding box center [491, 242] width 983 height 484
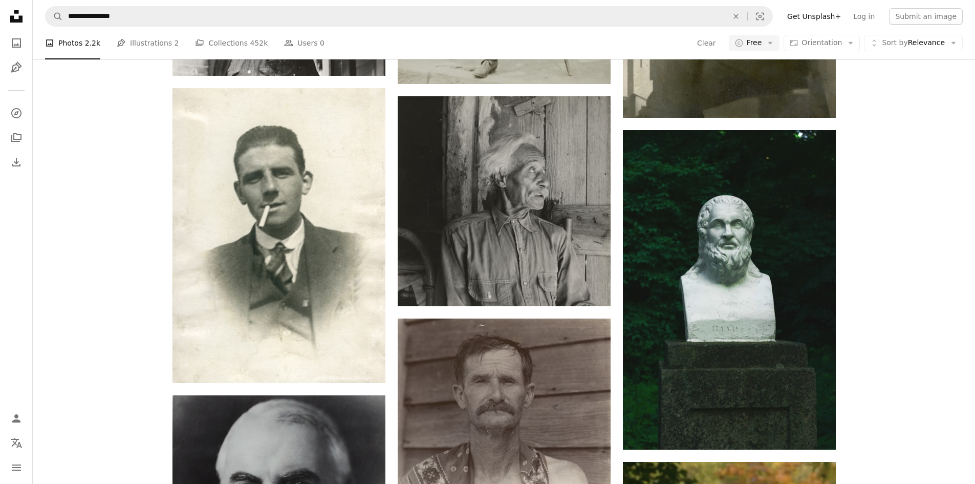
scroll to position [4009, 0]
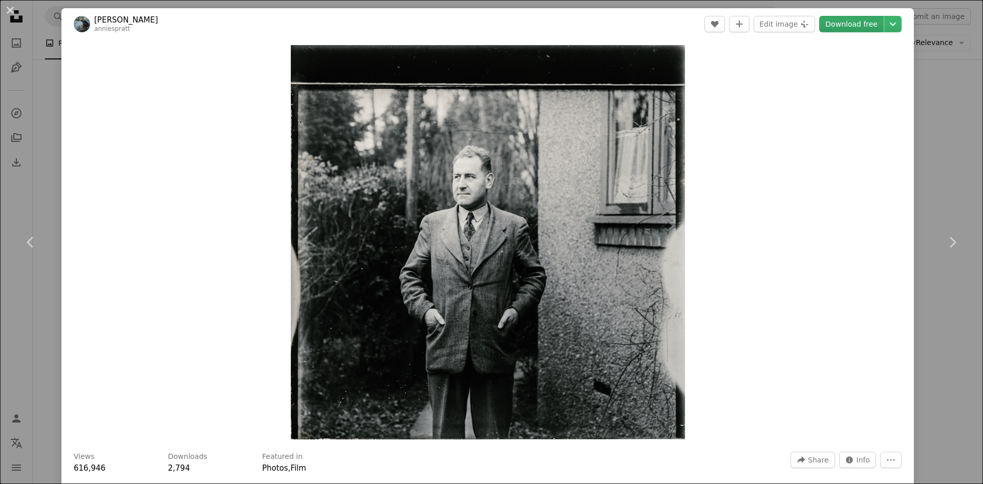
click at [849, 27] on link "Download free" at bounding box center [851, 24] width 64 height 16
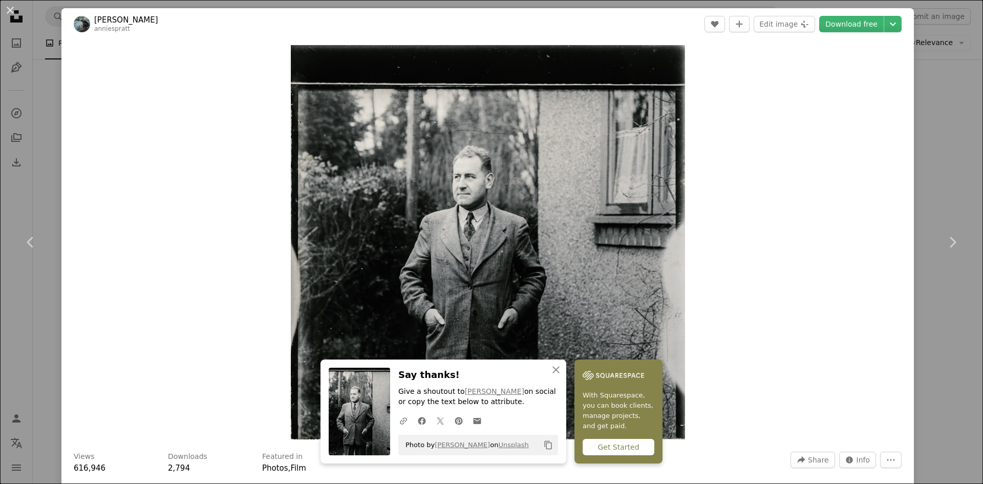
click at [907, 149] on div "An X shape Chevron left Chevron right [PERSON_NAME] anniespratt A heart A plus …" at bounding box center [491, 242] width 983 height 484
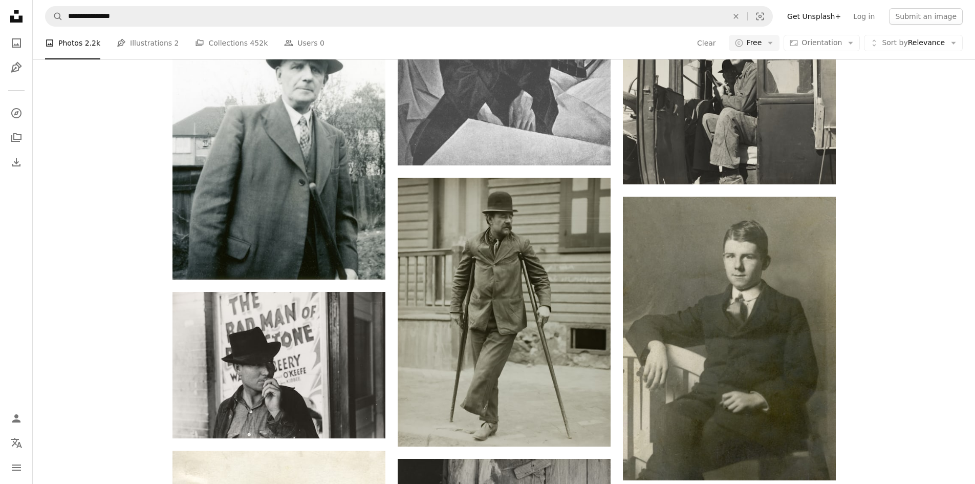
scroll to position [3842, 0]
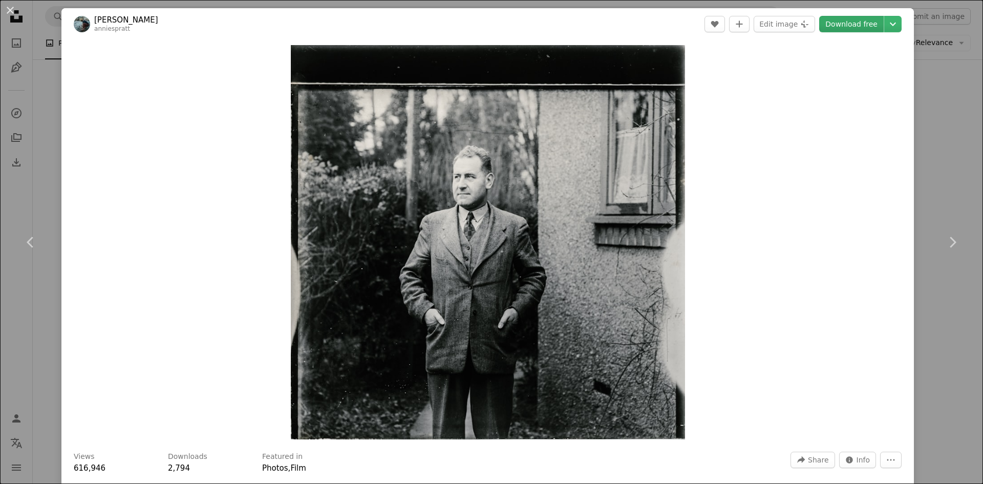
click at [835, 22] on link "Download free" at bounding box center [851, 24] width 64 height 16
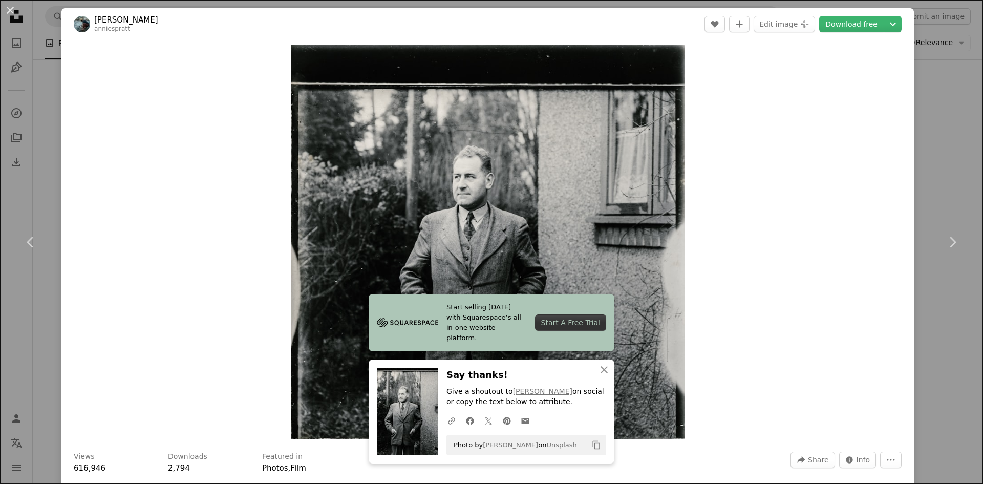
click at [932, 101] on div "An X shape Chevron left Chevron right [PERSON_NAME] anniespratt A heart A plus …" at bounding box center [491, 242] width 983 height 484
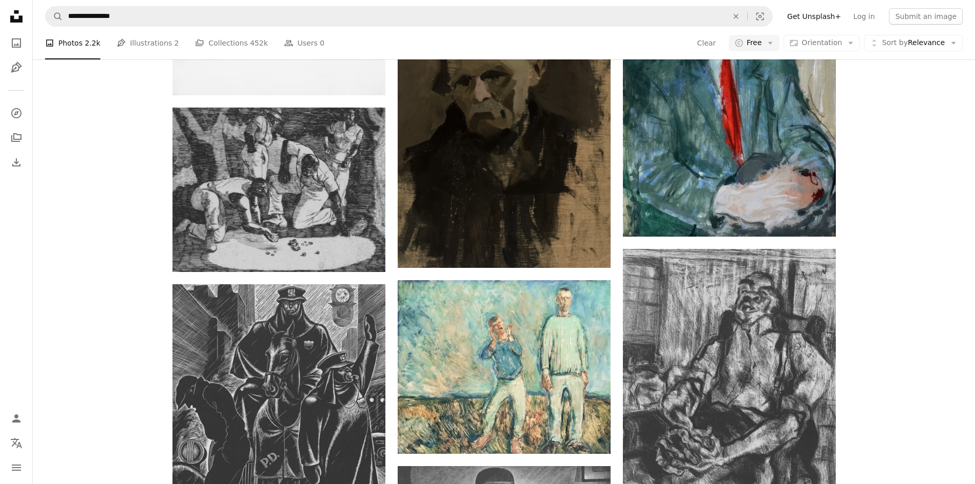
scroll to position [3160, 0]
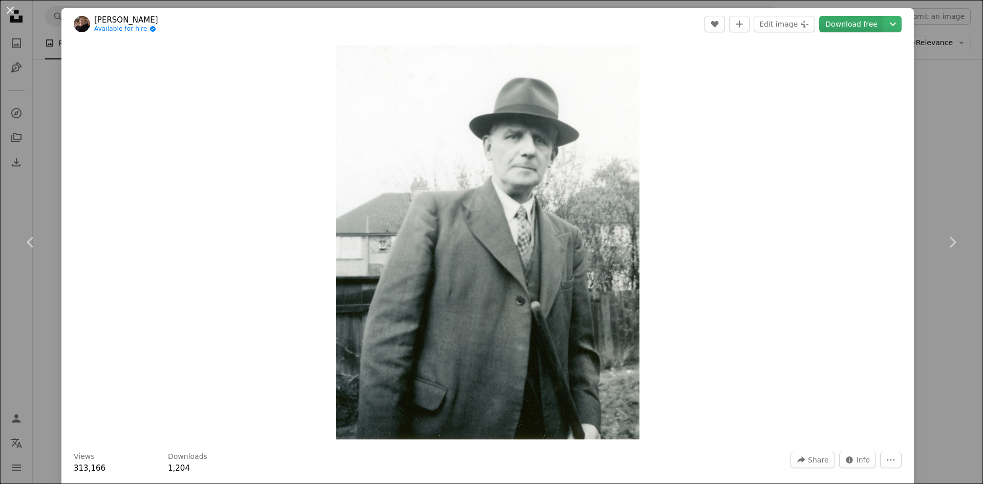
click at [845, 24] on link "Download free" at bounding box center [851, 24] width 64 height 16
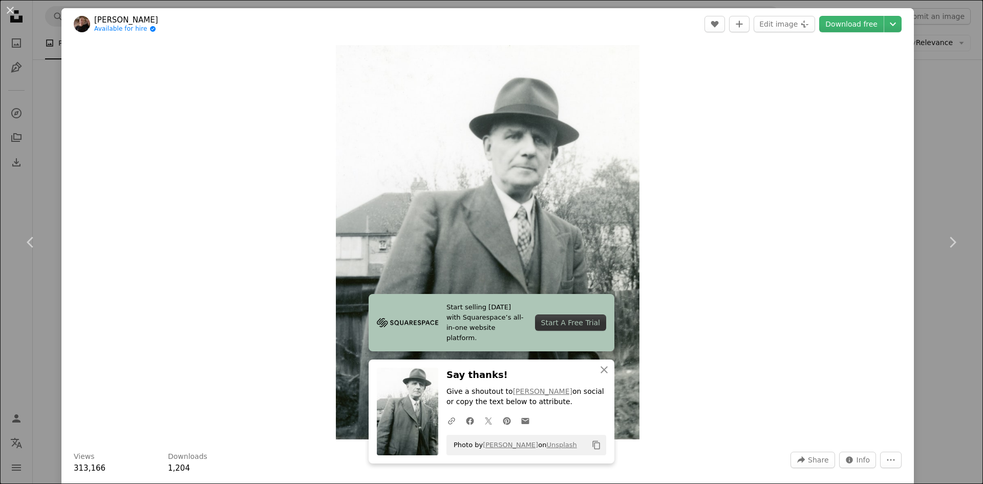
click at [964, 170] on div "An X shape Chevron left Chevron right [PERSON_NAME] Available for hire A checkm…" at bounding box center [491, 242] width 983 height 484
